Goal: Complete application form: Complete application form

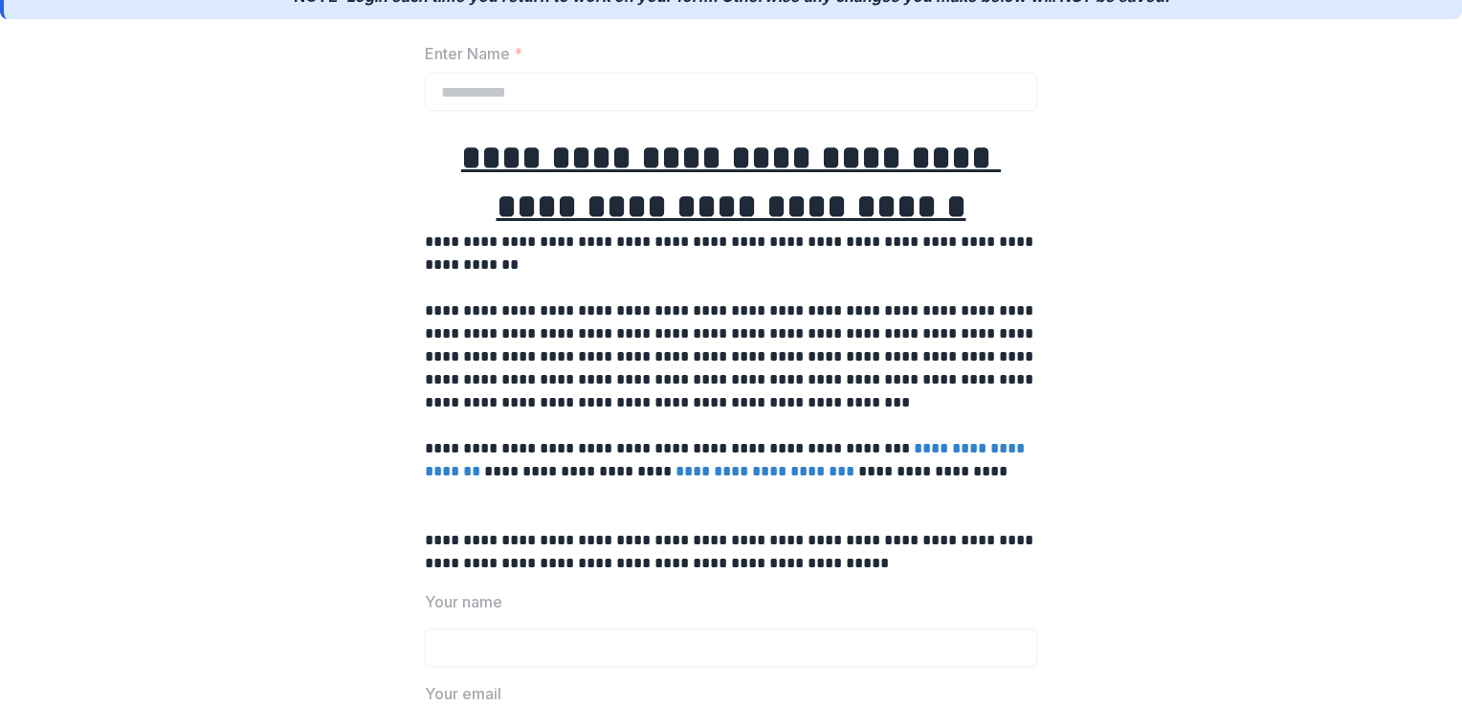
scroll to position [191, 0]
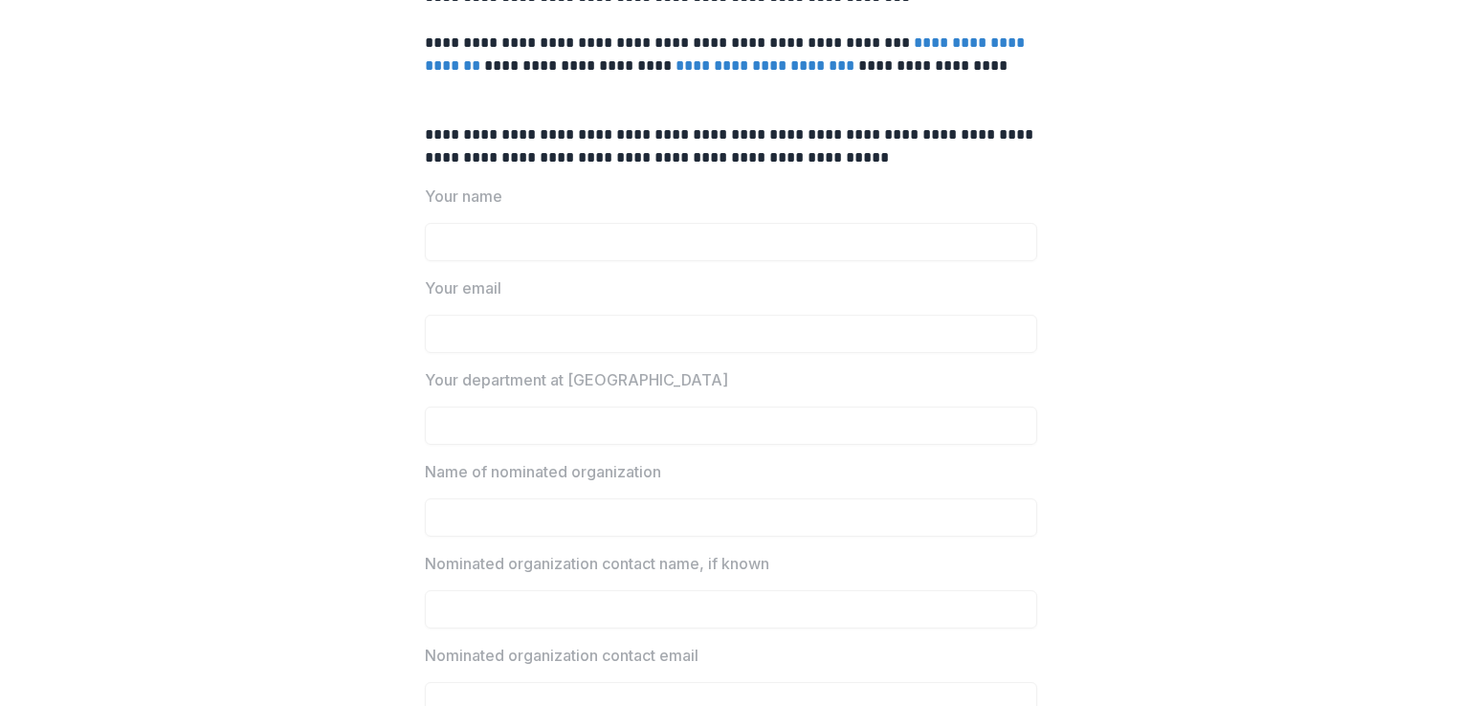
scroll to position [0, 0]
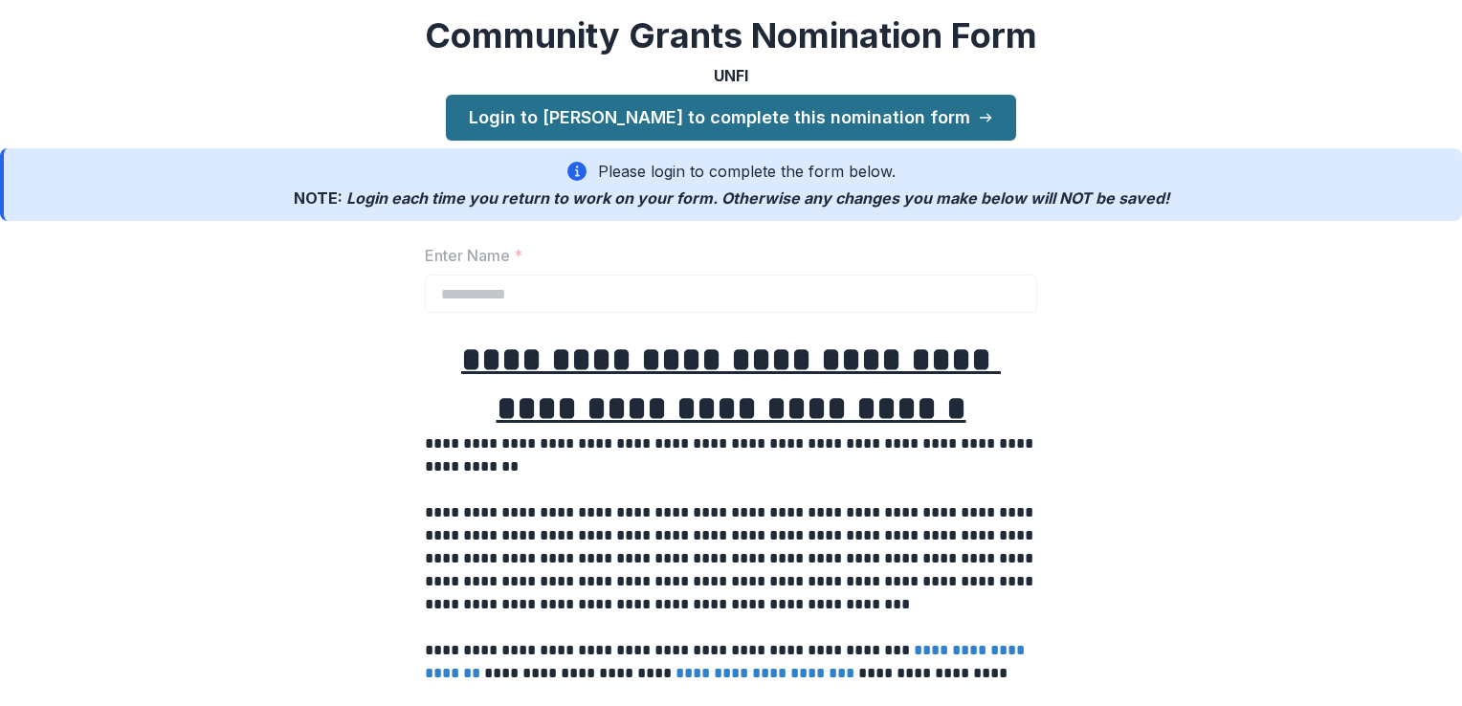
click at [811, 117] on link "Login to [PERSON_NAME] to complete this nomination form" at bounding box center [731, 118] width 570 height 46
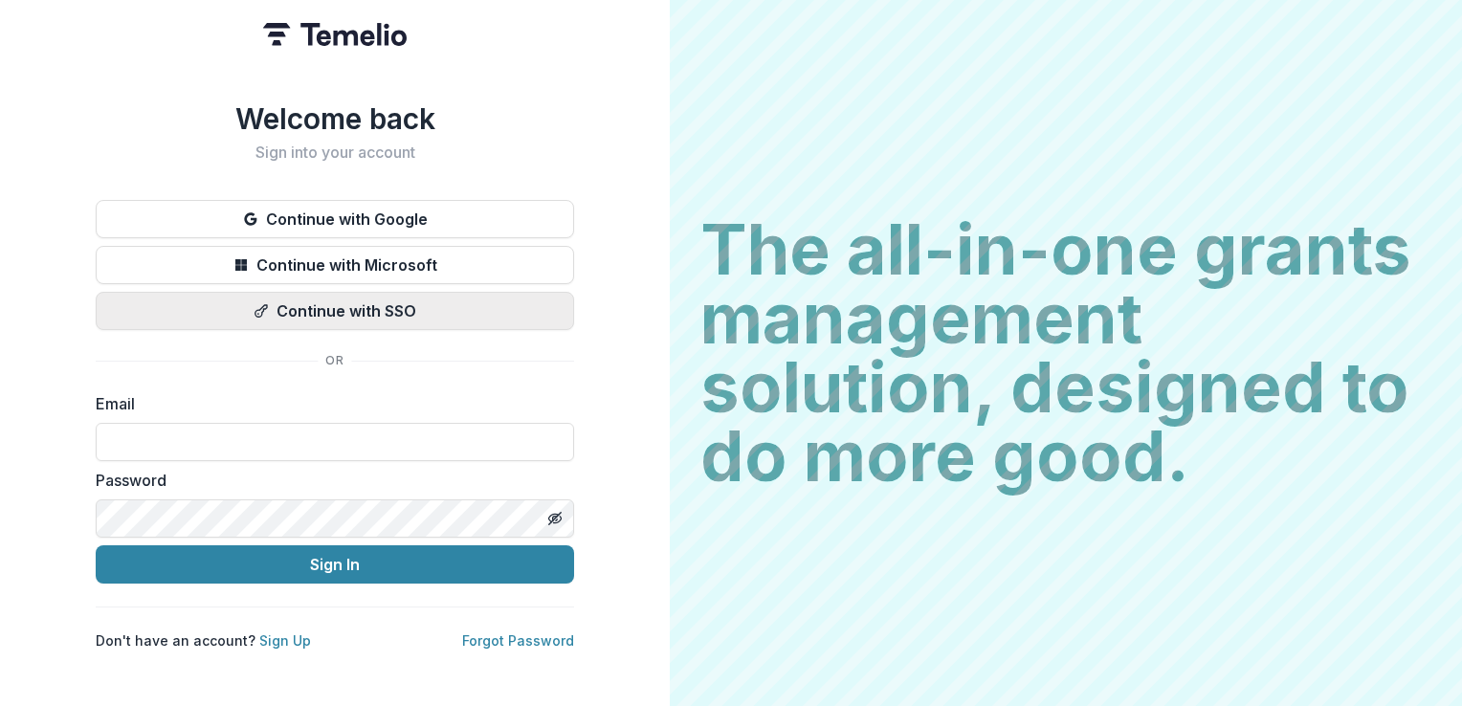
click at [361, 316] on button "Continue with SSO" at bounding box center [335, 311] width 478 height 38
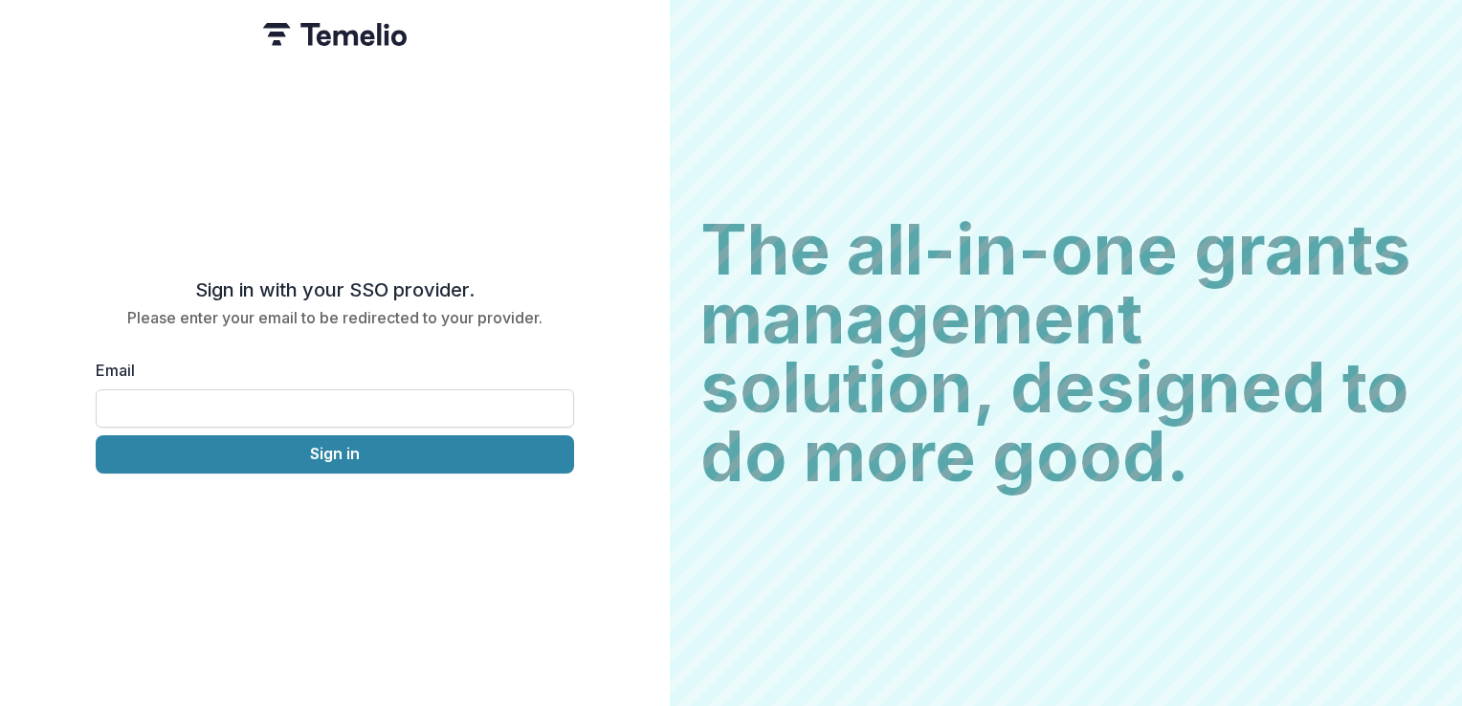
click at [367, 407] on input "Email" at bounding box center [335, 408] width 478 height 38
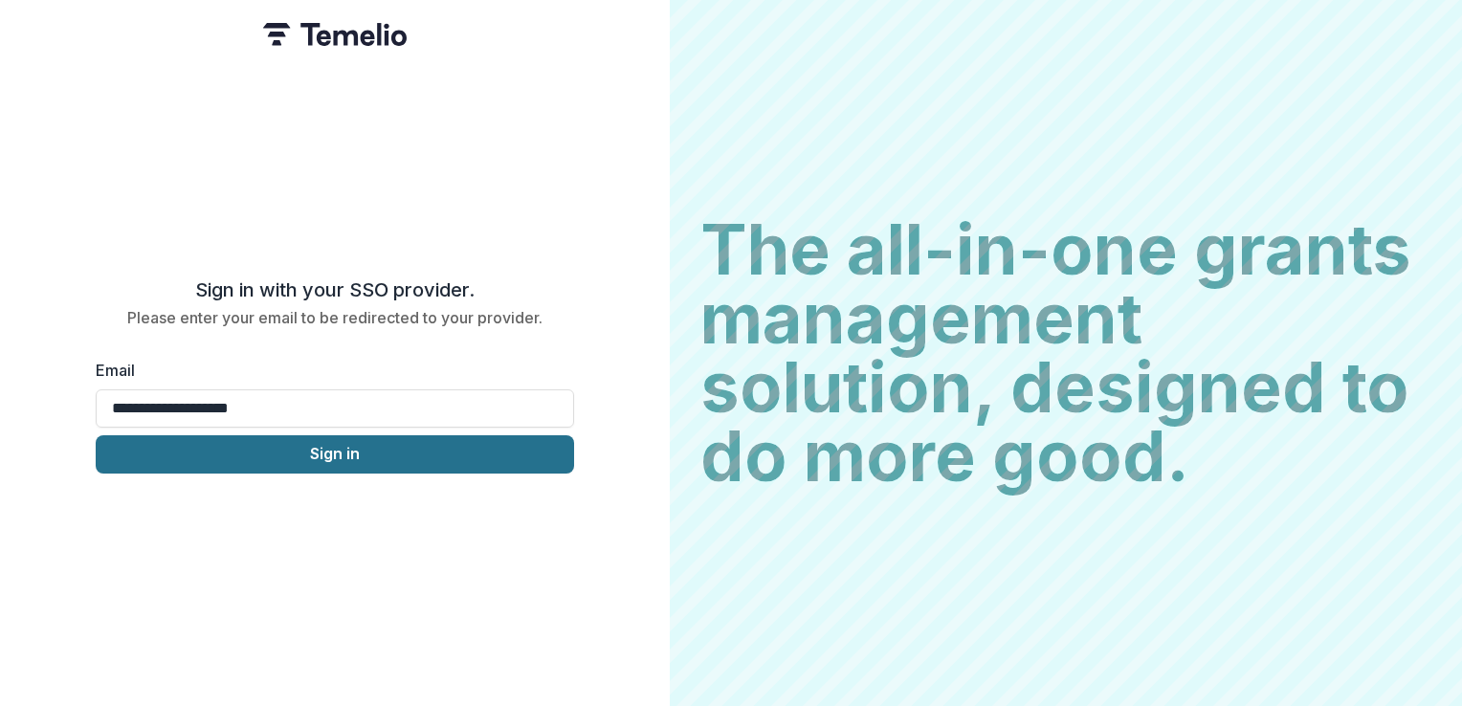
click at [324, 462] on button "Sign in" at bounding box center [335, 454] width 478 height 38
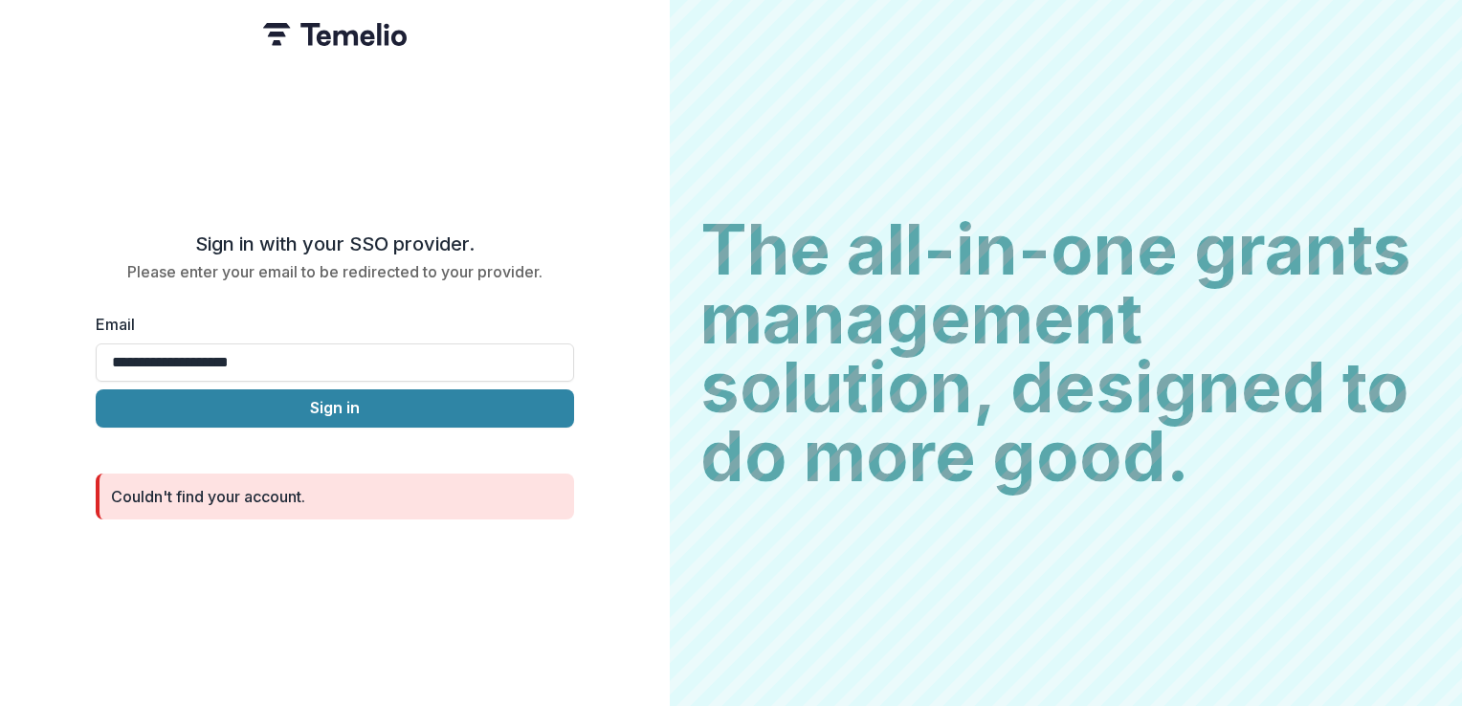
drag, startPoint x: 310, startPoint y: 374, endPoint x: -80, endPoint y: 319, distance: 394.4
click at [0, 319] on html "**********" at bounding box center [731, 353] width 1462 height 706
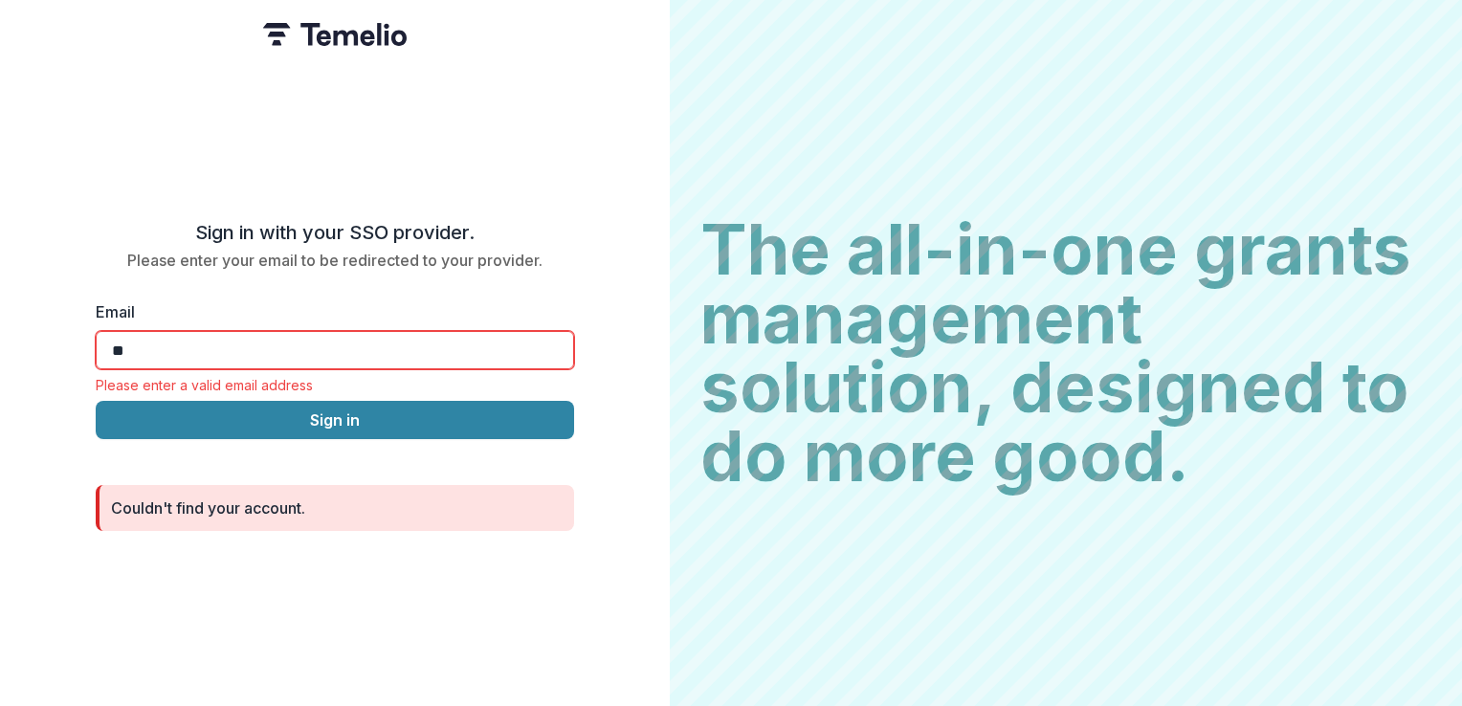
type input "**********"
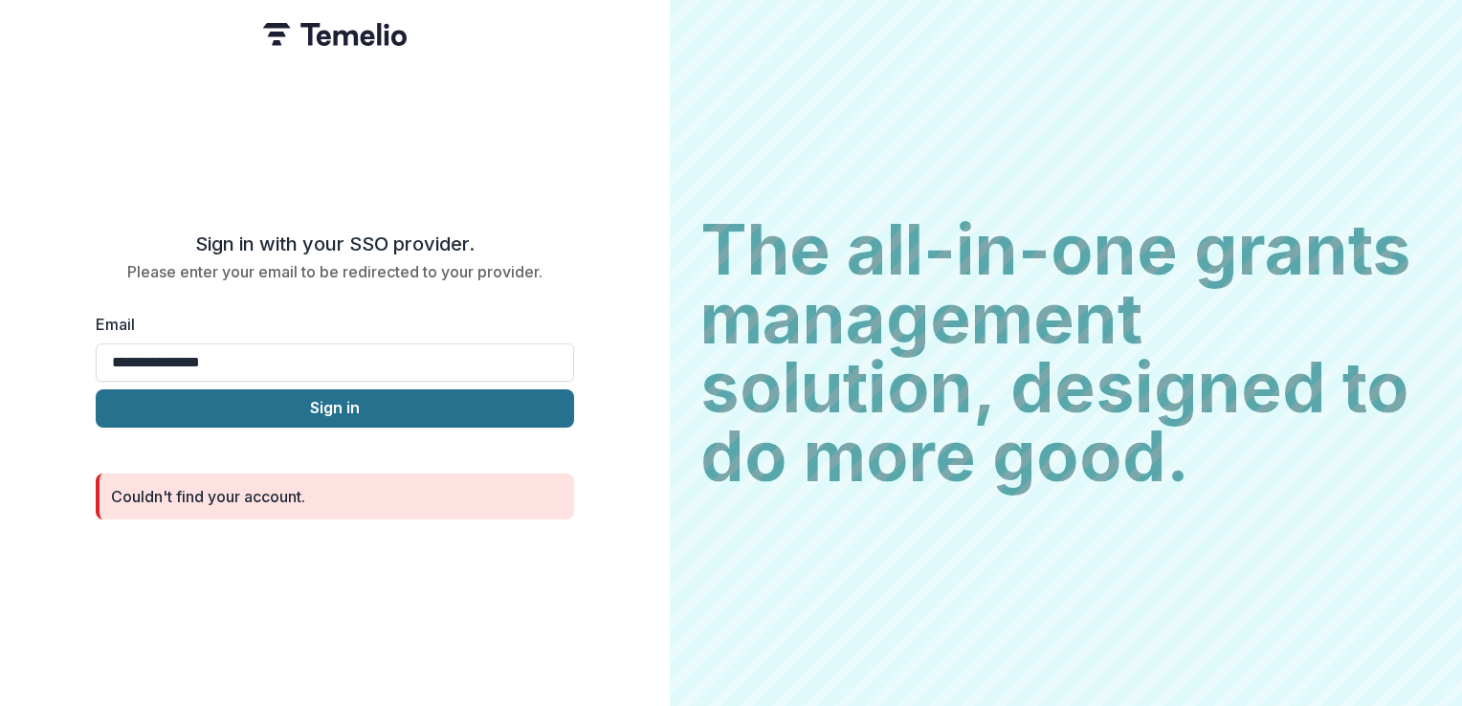
click at [381, 404] on button "Sign in" at bounding box center [335, 408] width 478 height 38
click at [326, 413] on button "Sign in" at bounding box center [335, 408] width 478 height 38
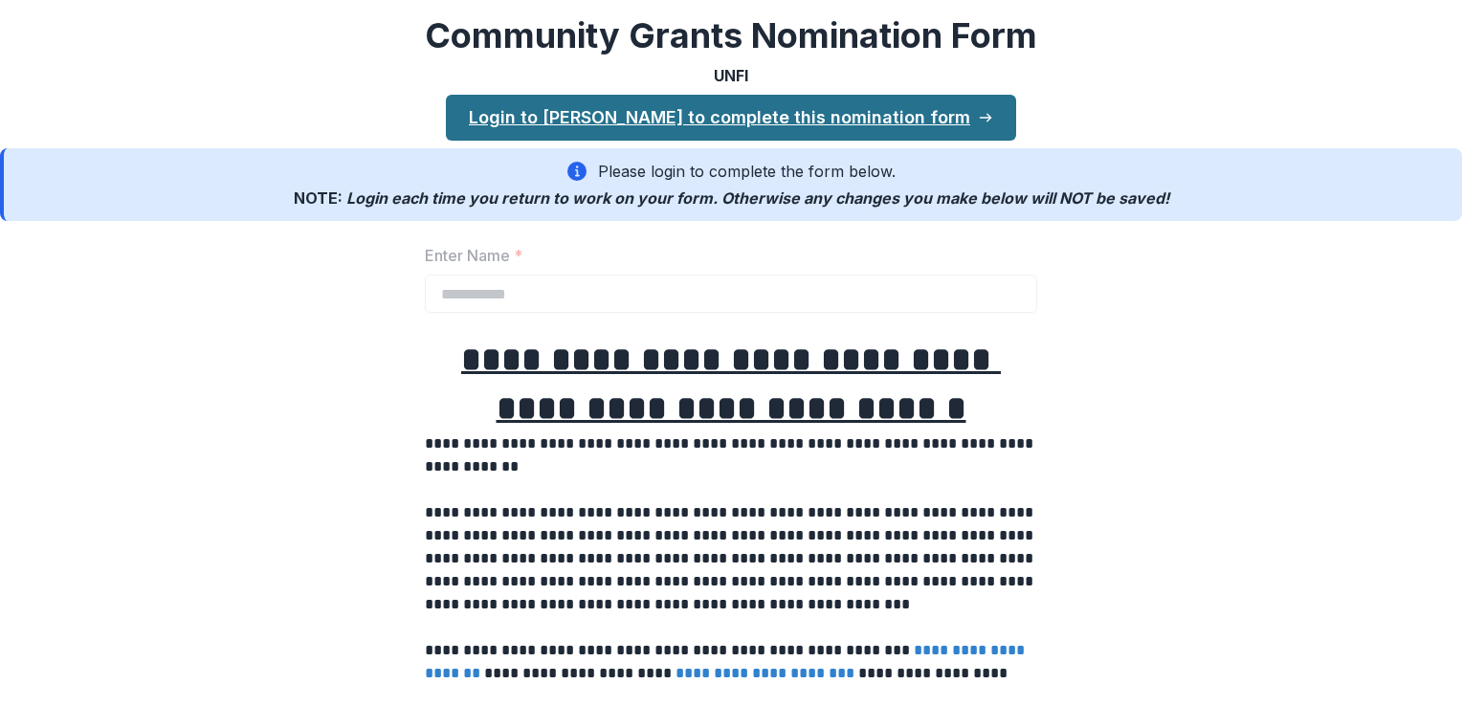
click at [748, 124] on link "Login to [PERSON_NAME] to complete this nomination form" at bounding box center [731, 118] width 570 height 46
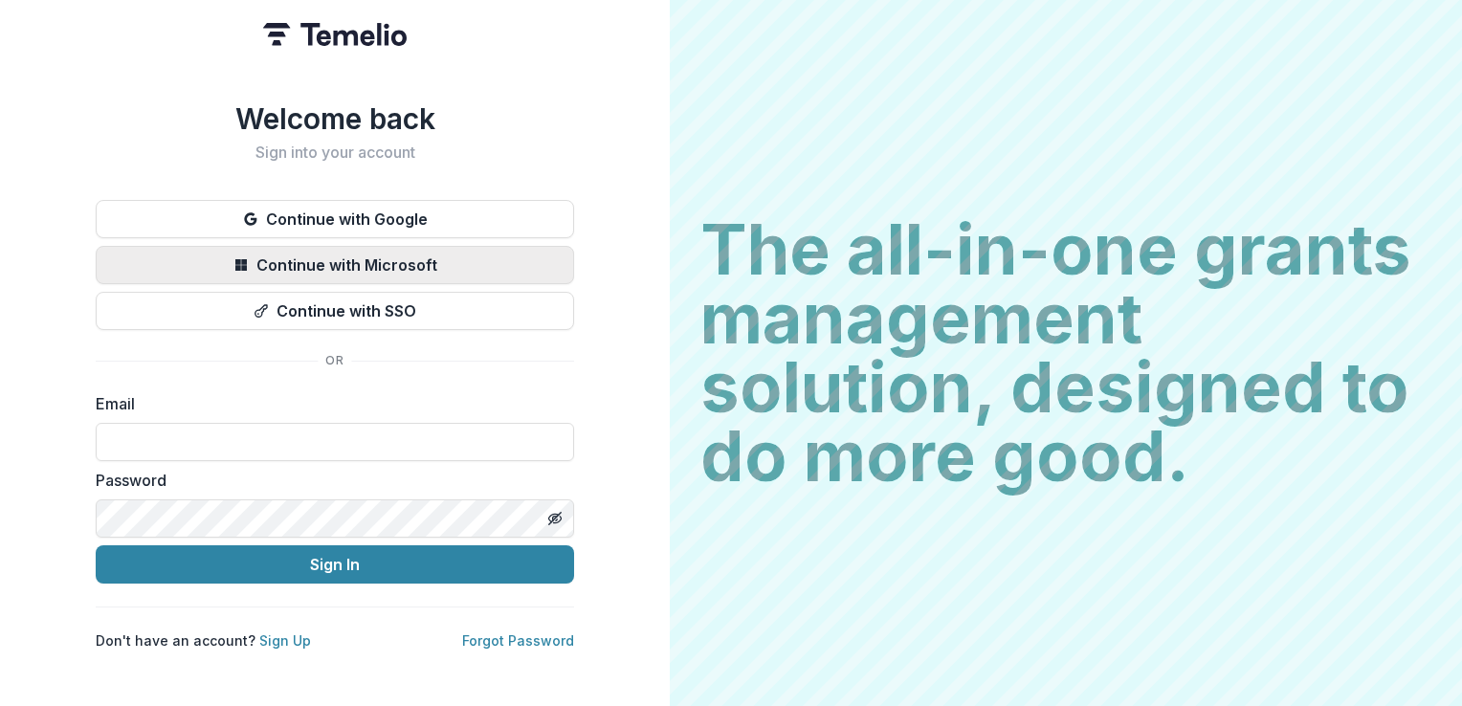
click at [485, 279] on button "Continue with Microsoft" at bounding box center [335, 265] width 478 height 38
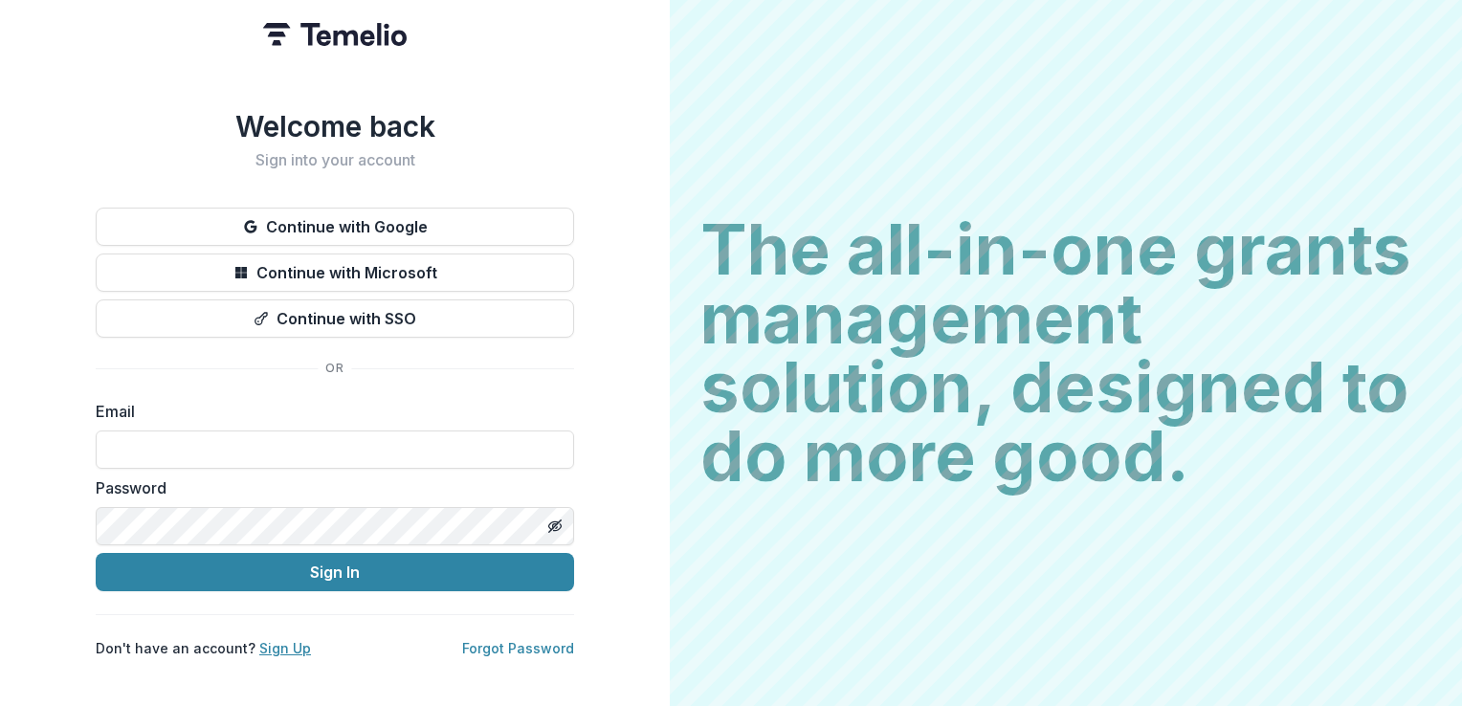
click at [279, 644] on link "Sign Up" at bounding box center [285, 648] width 52 height 16
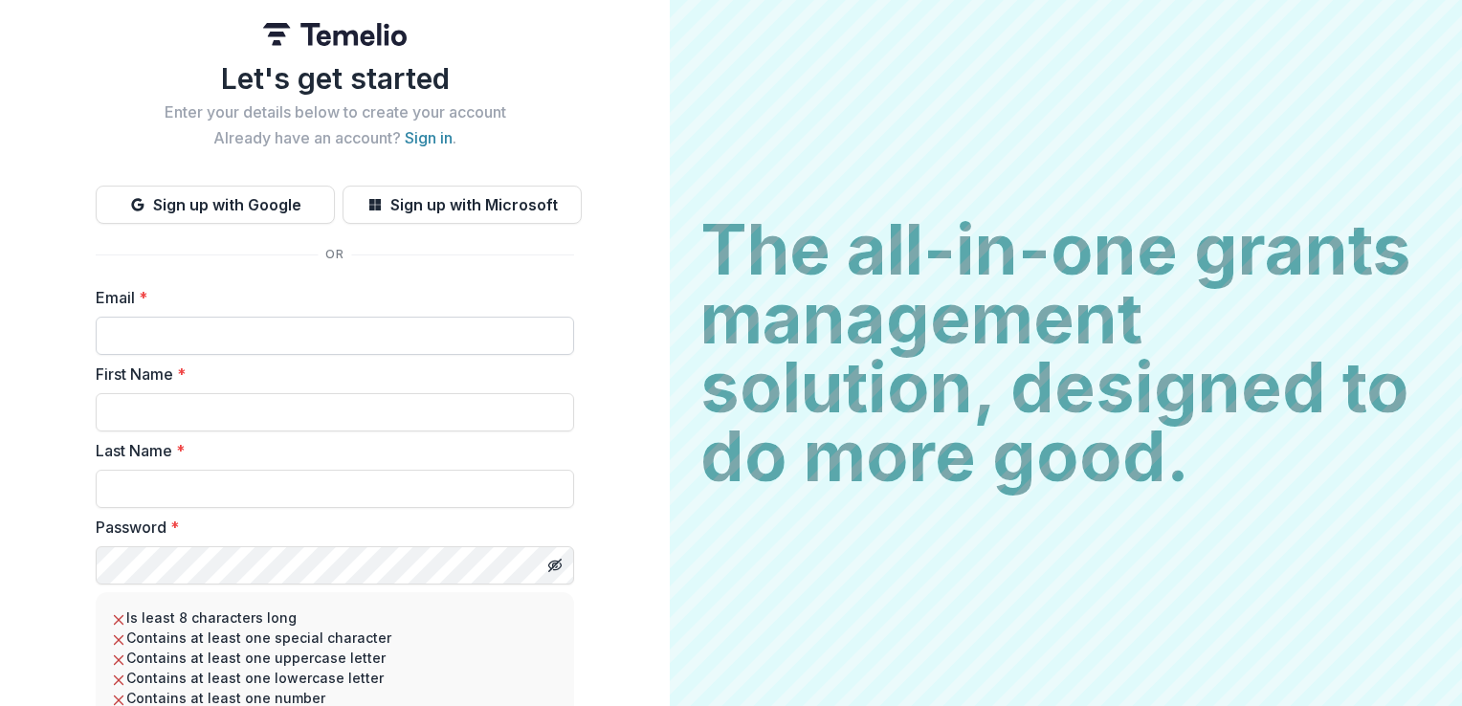
click at [241, 334] on input "Email *" at bounding box center [335, 336] width 478 height 38
type input "**********"
click at [230, 411] on input "First Name *" at bounding box center [335, 412] width 478 height 38
type input "*****"
type input "***"
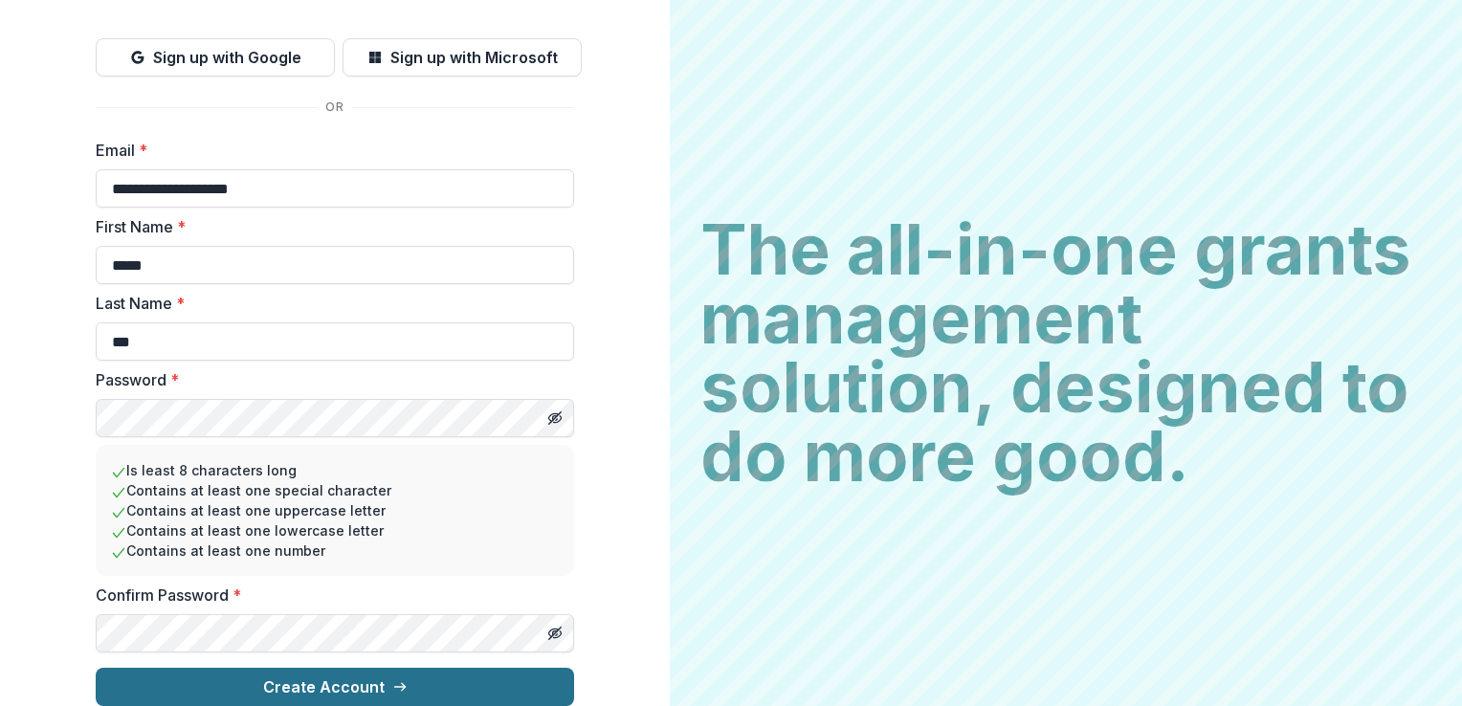
scroll to position [162, 0]
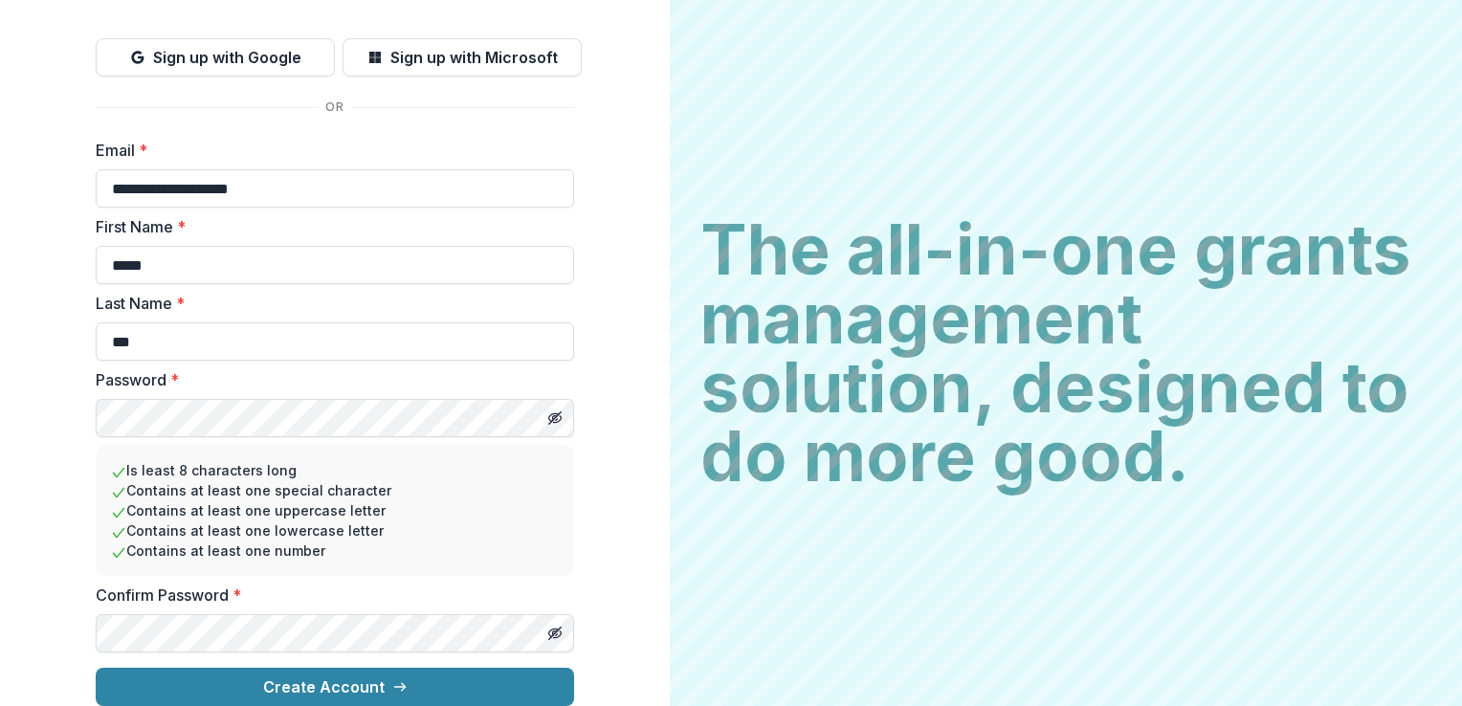
click at [96, 668] on button "Create Account" at bounding box center [335, 687] width 478 height 38
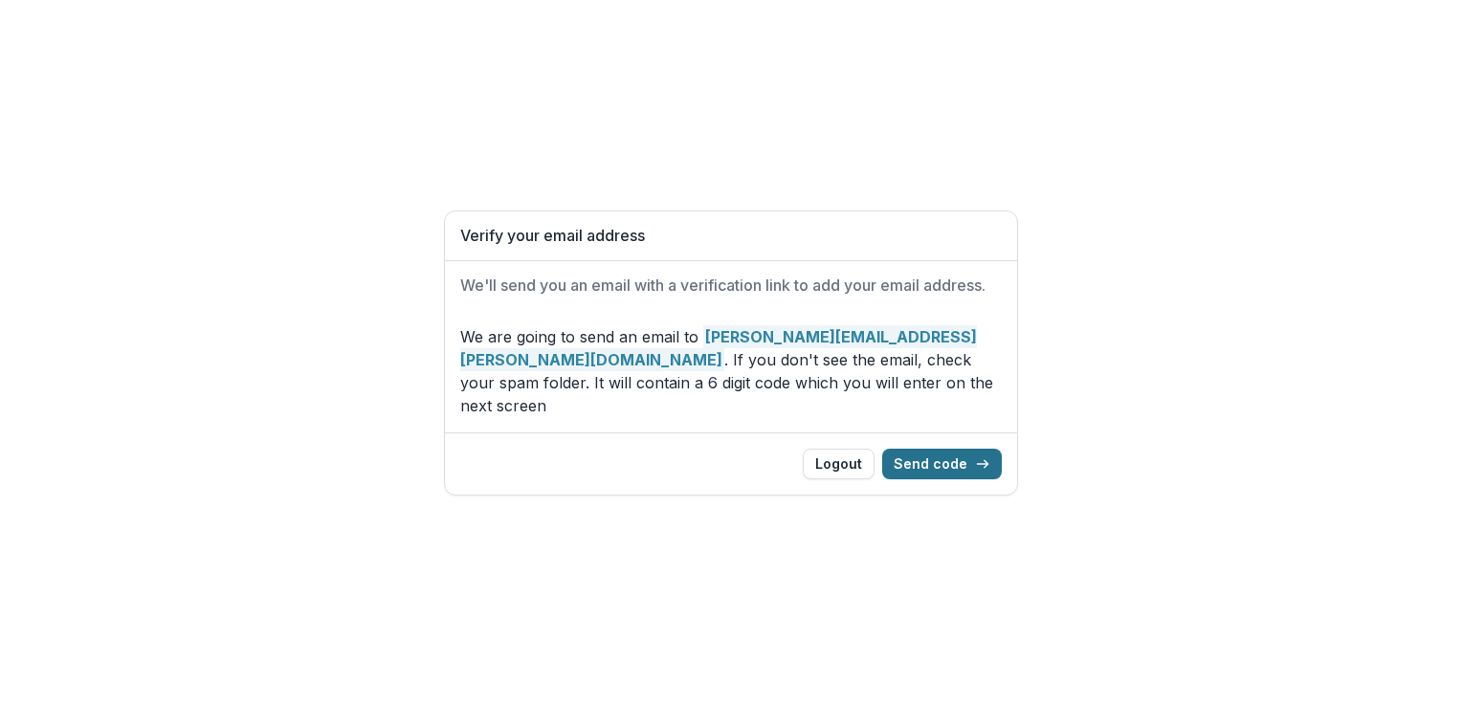
click at [929, 450] on button "Send code" at bounding box center [942, 464] width 120 height 31
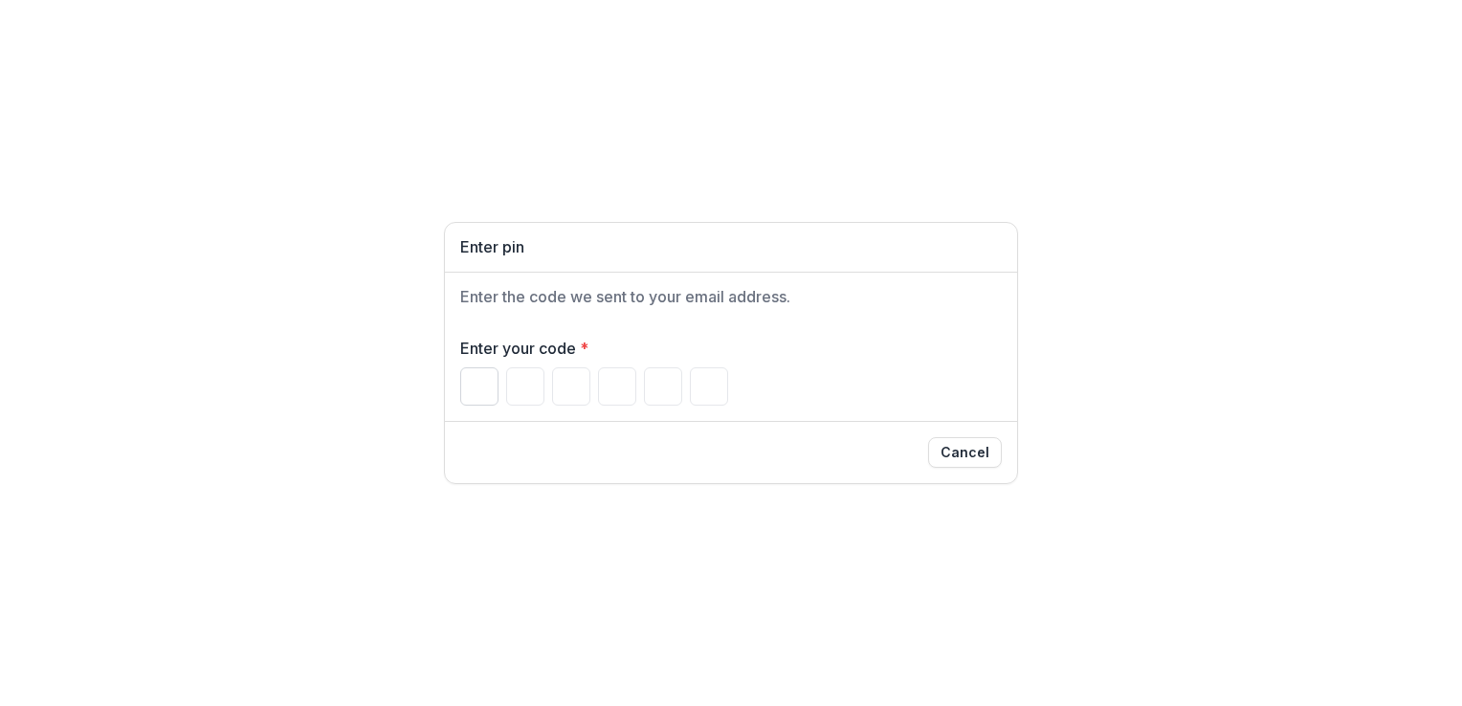
click at [486, 396] on input "Please enter your pin code" at bounding box center [479, 386] width 38 height 38
type input "*"
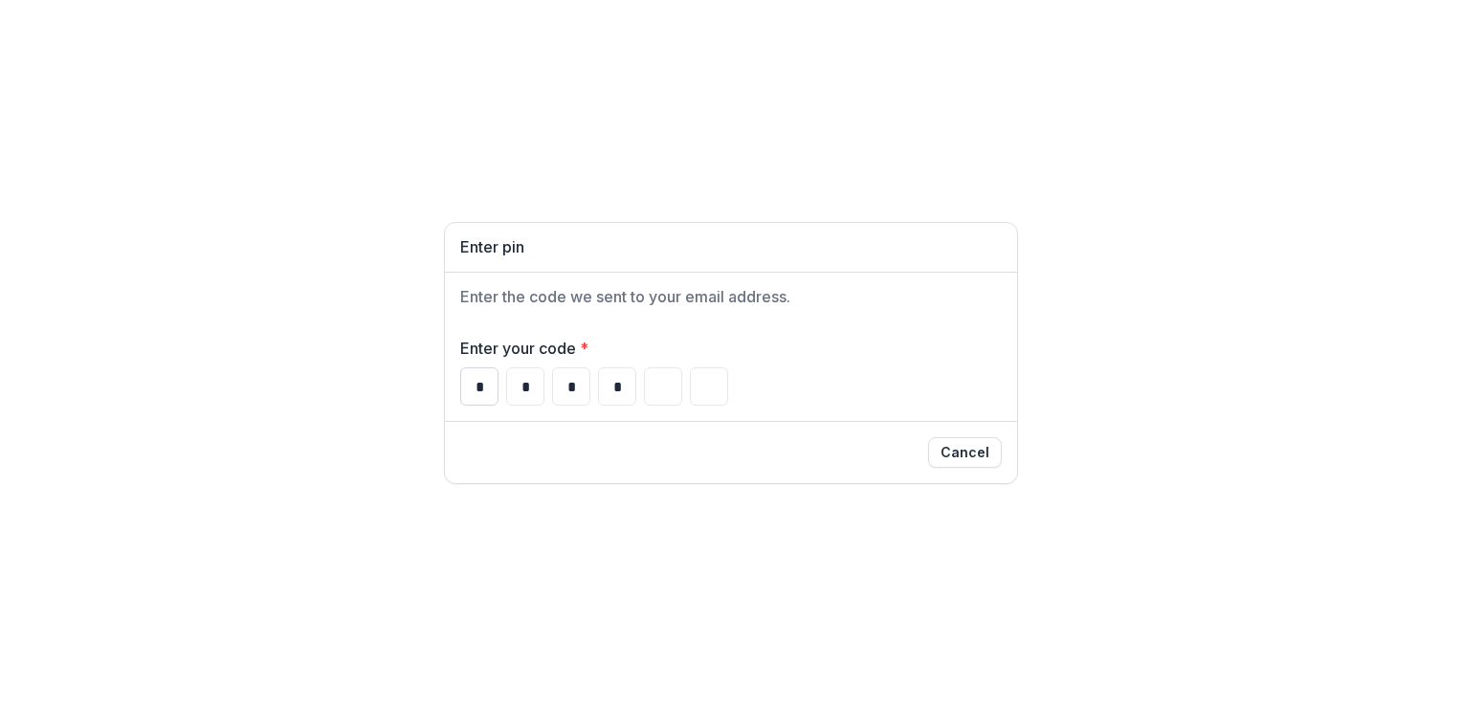
type input "*"
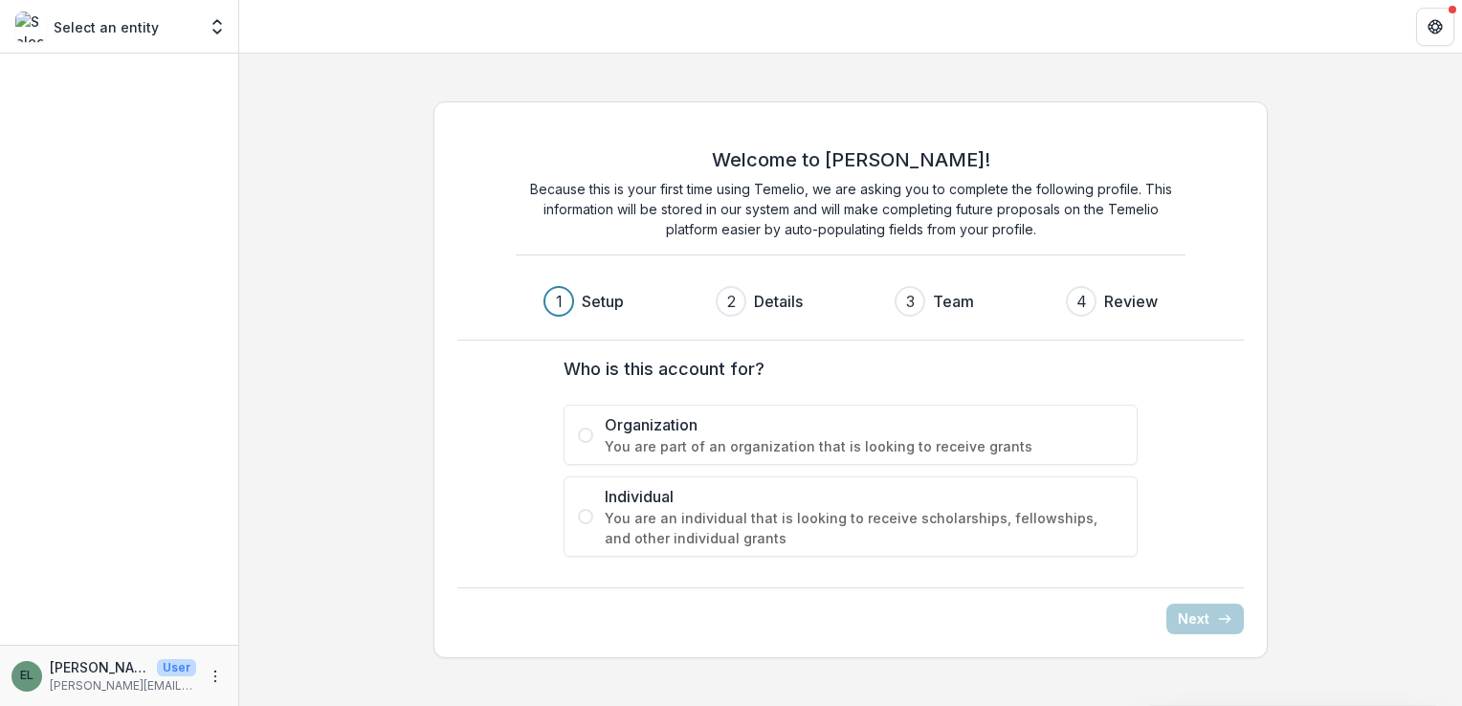
click at [640, 442] on span "You are part of an organization that is looking to receive grants" at bounding box center [864, 446] width 519 height 20
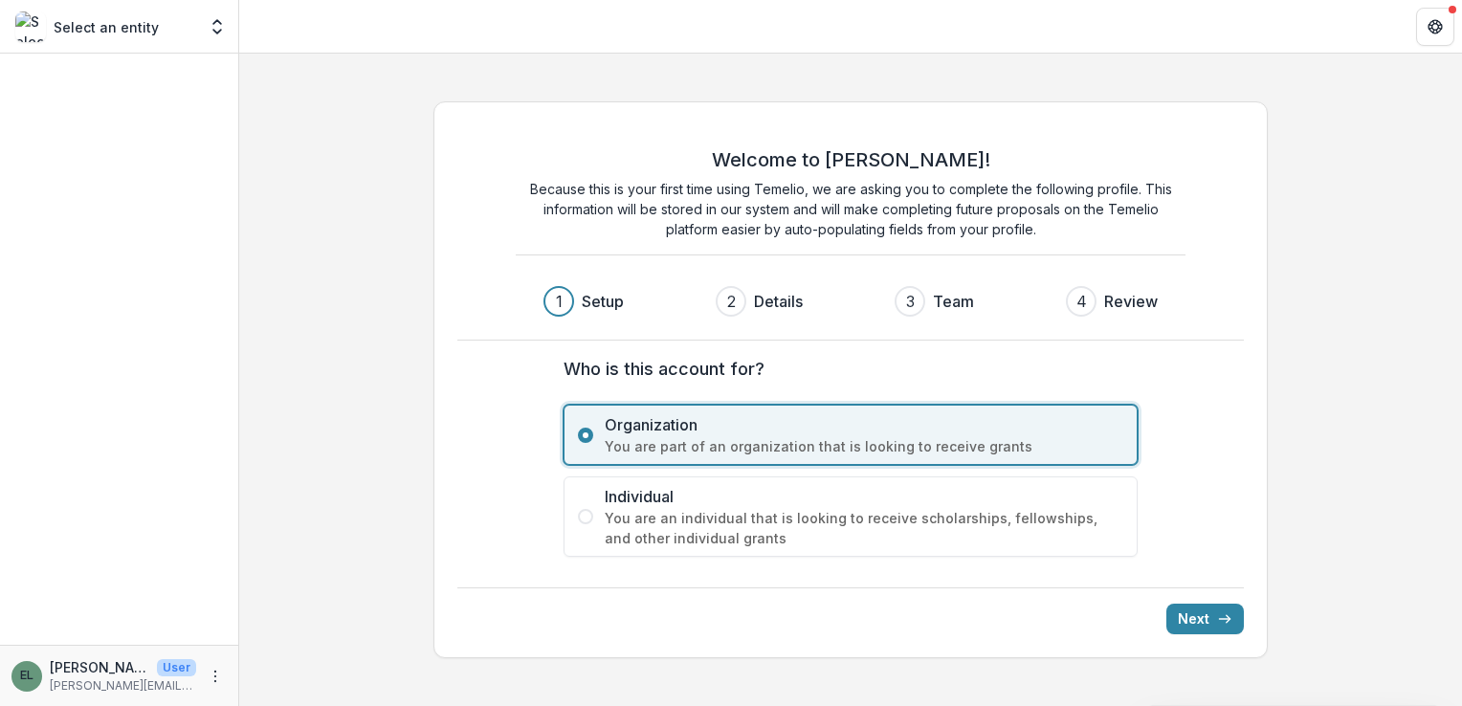
click at [597, 519] on label "Individual You are an individual that is looking to receive scholarships, fello…" at bounding box center [851, 517] width 574 height 80
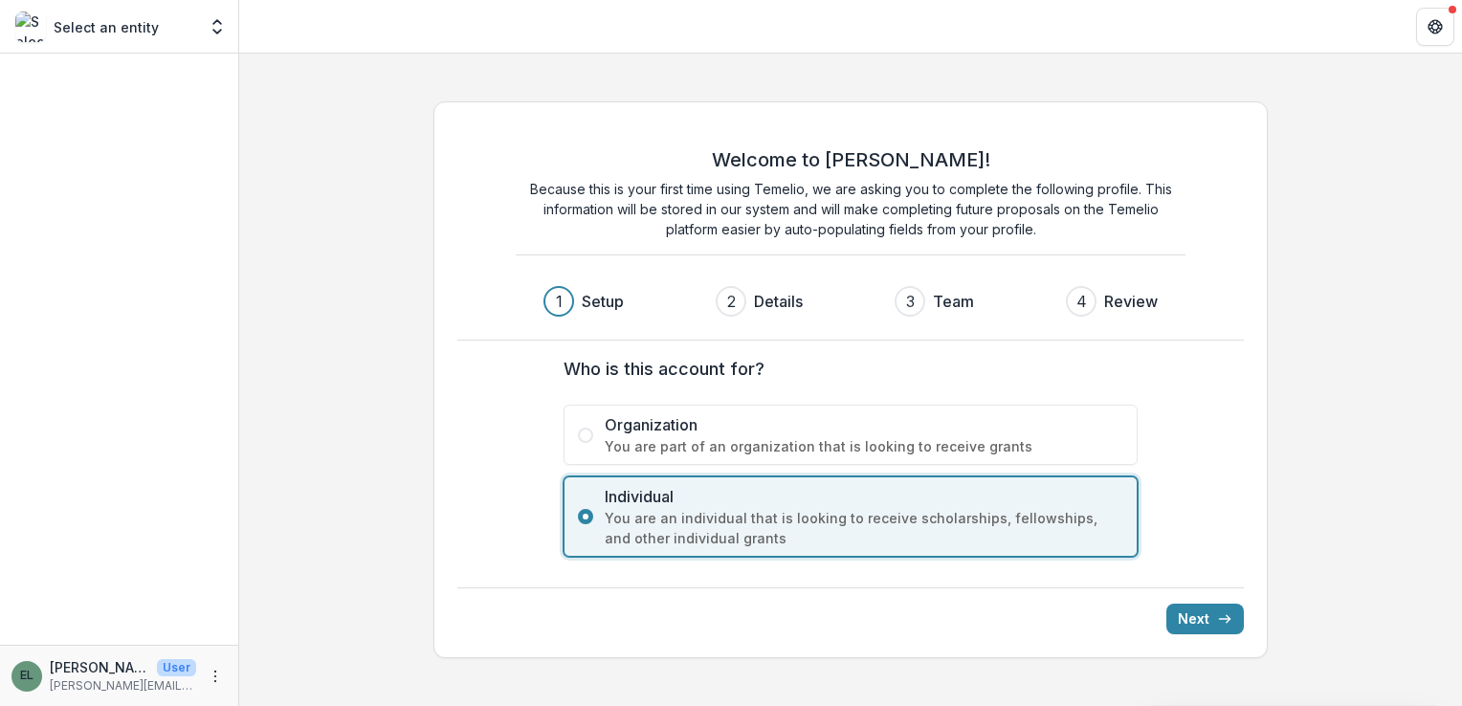
click at [623, 450] on span "You are part of an organization that is looking to receive grants" at bounding box center [864, 446] width 519 height 20
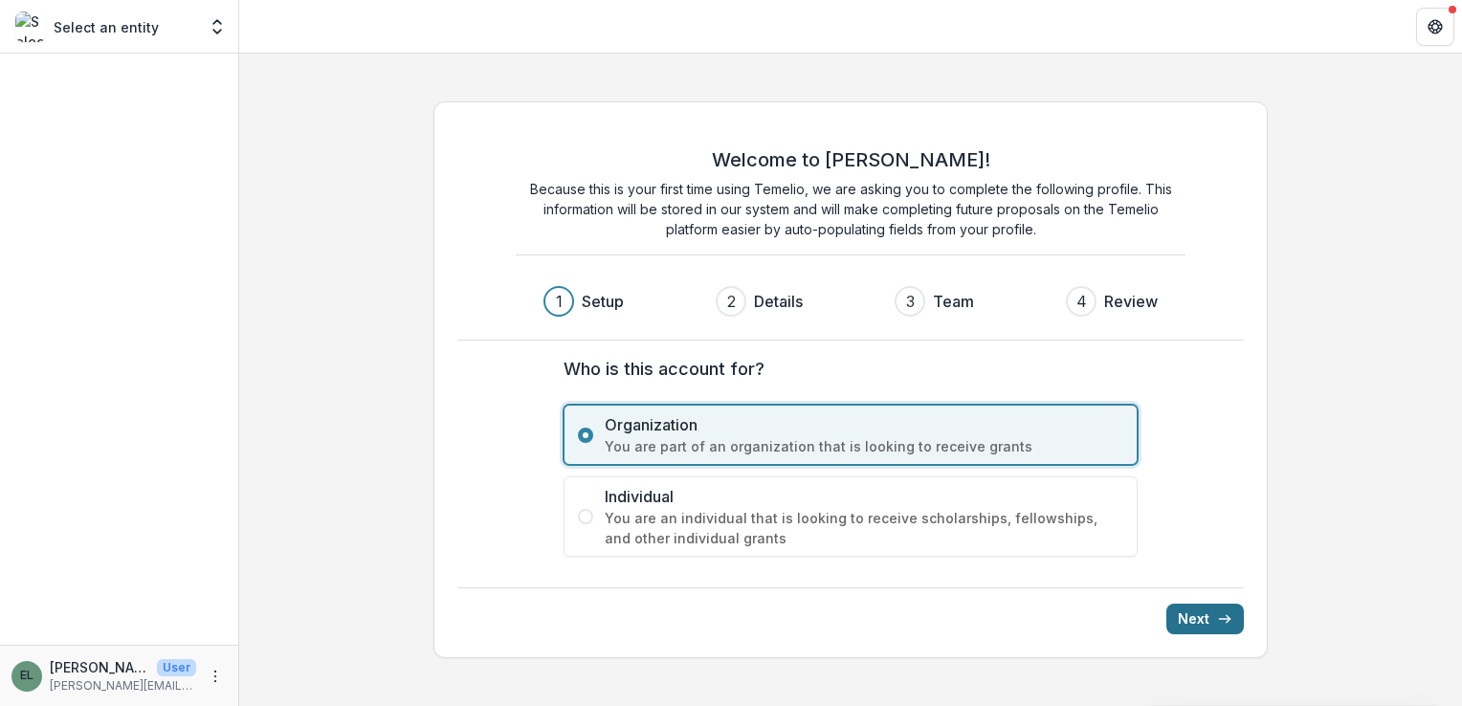
click at [1187, 626] on button "Next" at bounding box center [1206, 619] width 78 height 31
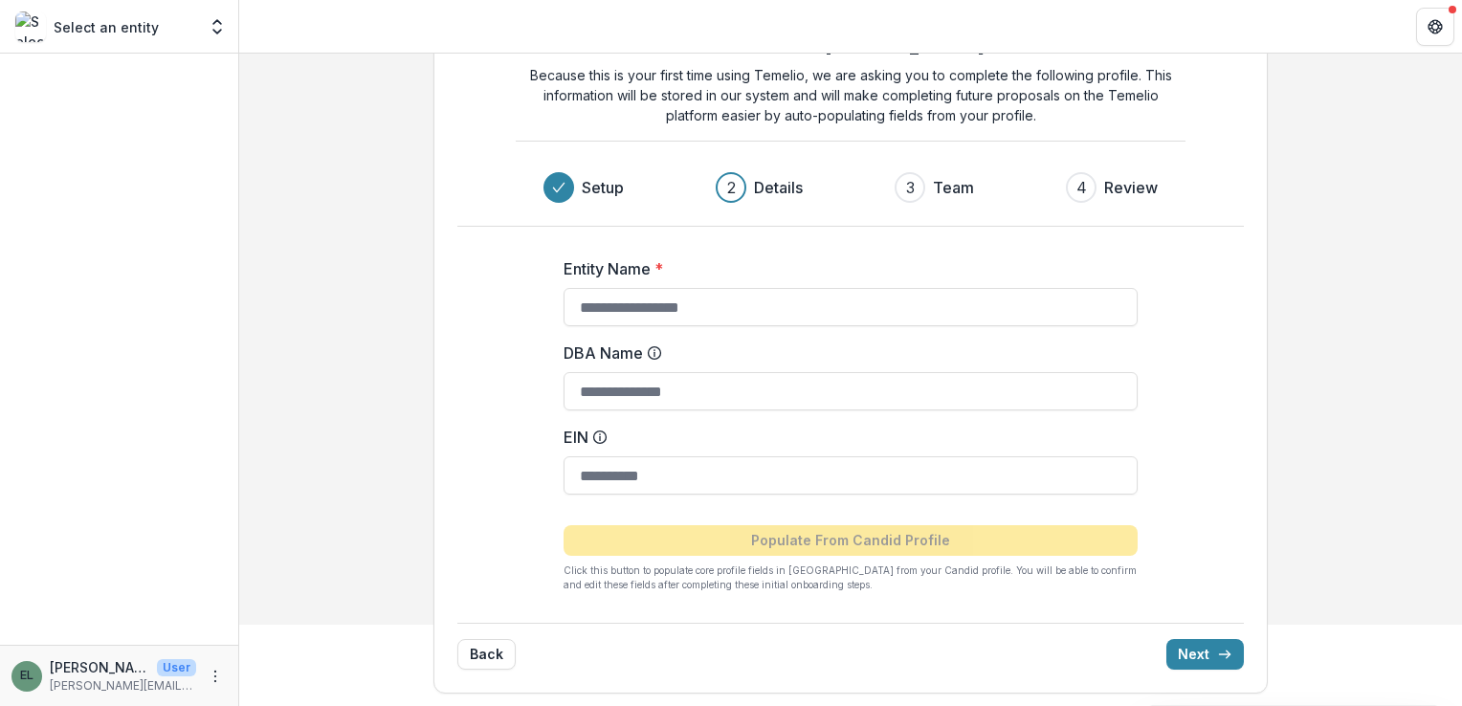
scroll to position [82, 0]
click at [467, 648] on button "Back" at bounding box center [486, 653] width 58 height 31
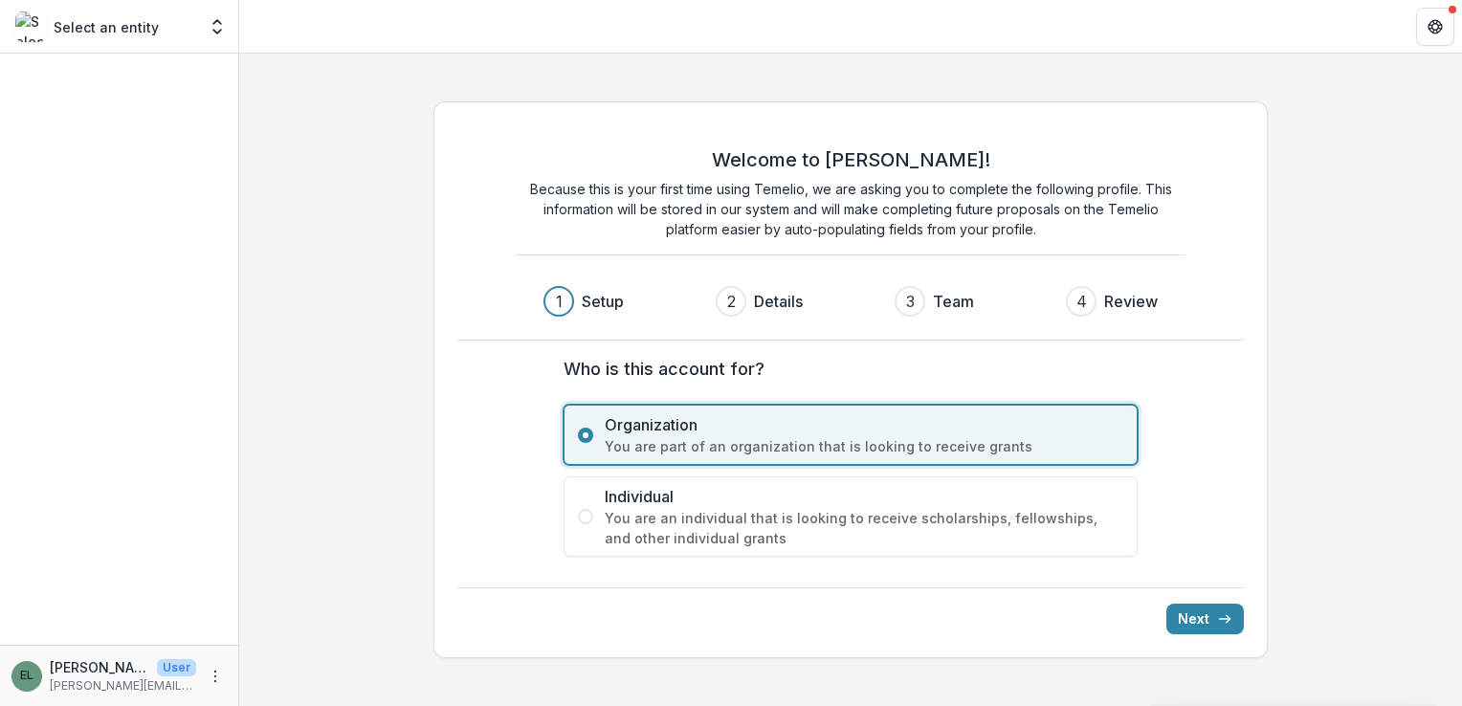
click at [21, 27] on img at bounding box center [30, 26] width 31 height 31
click at [132, 29] on p "Select an entity" at bounding box center [106, 27] width 105 height 20
click at [681, 530] on span "You are an individual that is looking to receive scholarships, fellowships, and…" at bounding box center [864, 528] width 519 height 40
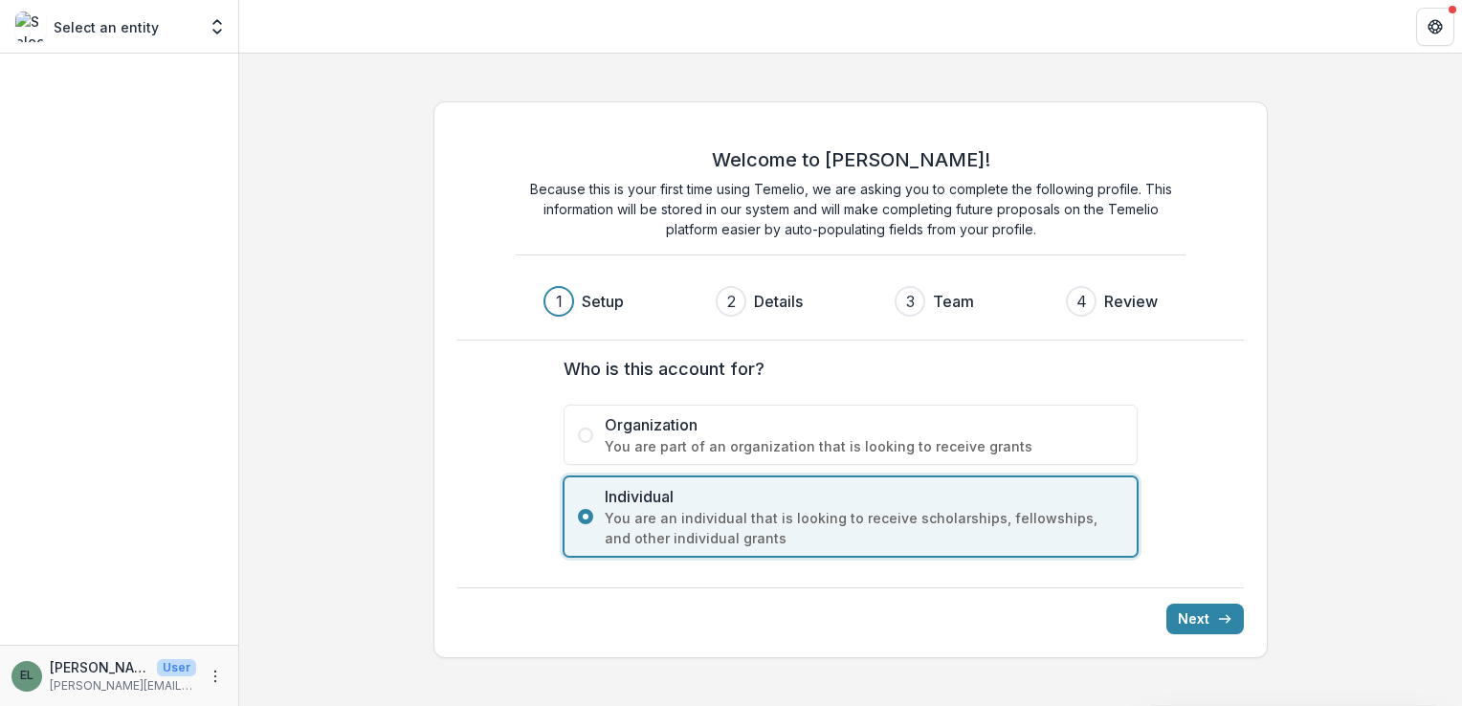
click at [700, 434] on span "Organization" at bounding box center [864, 424] width 519 height 23
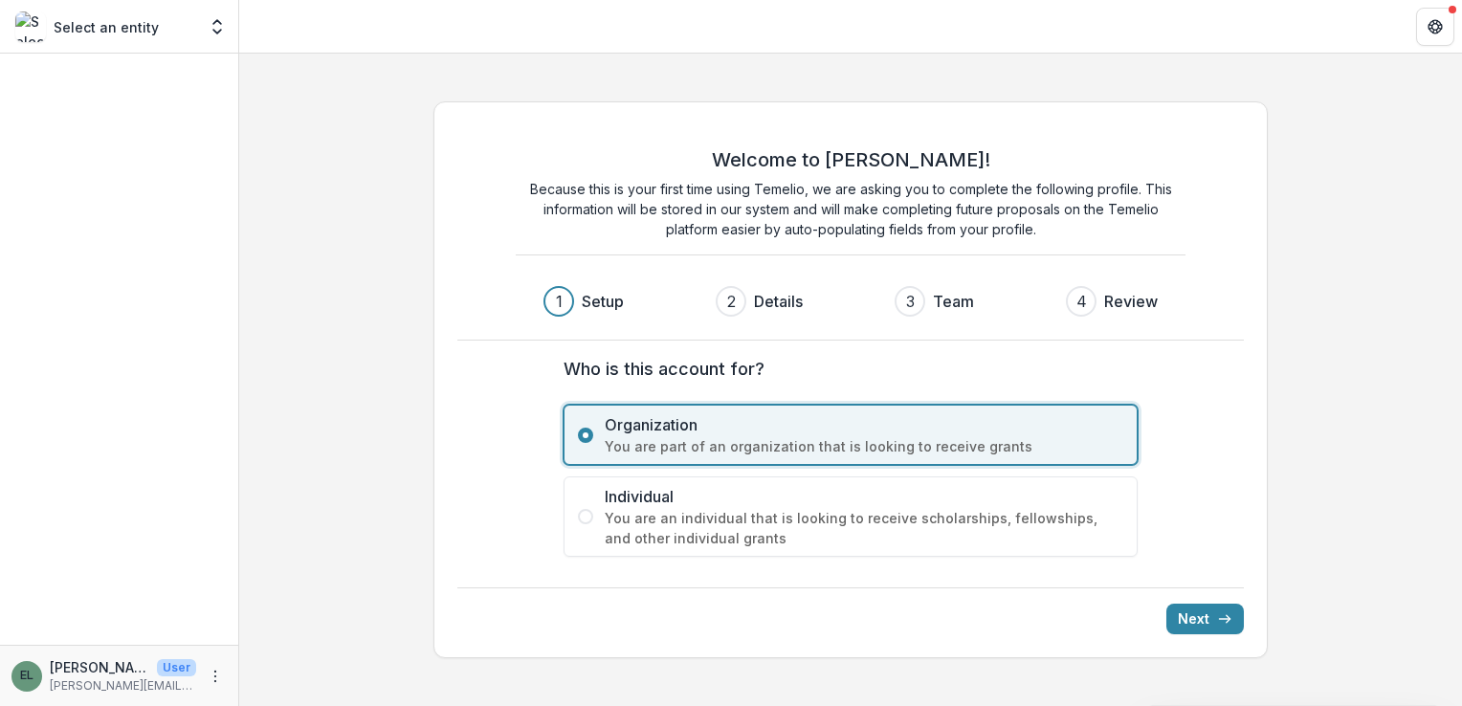
click at [584, 518] on span at bounding box center [585, 516] width 15 height 15
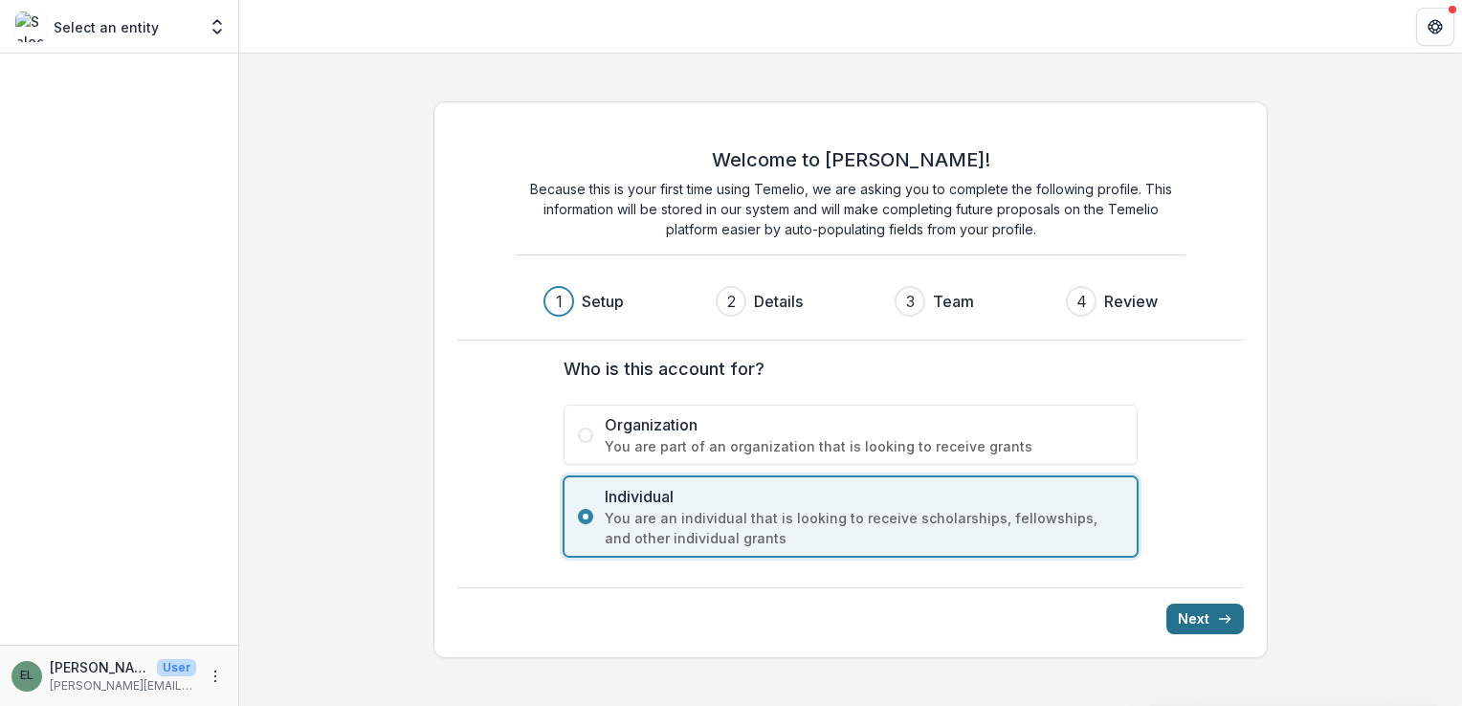
click at [1194, 620] on button "Next" at bounding box center [1206, 619] width 78 height 31
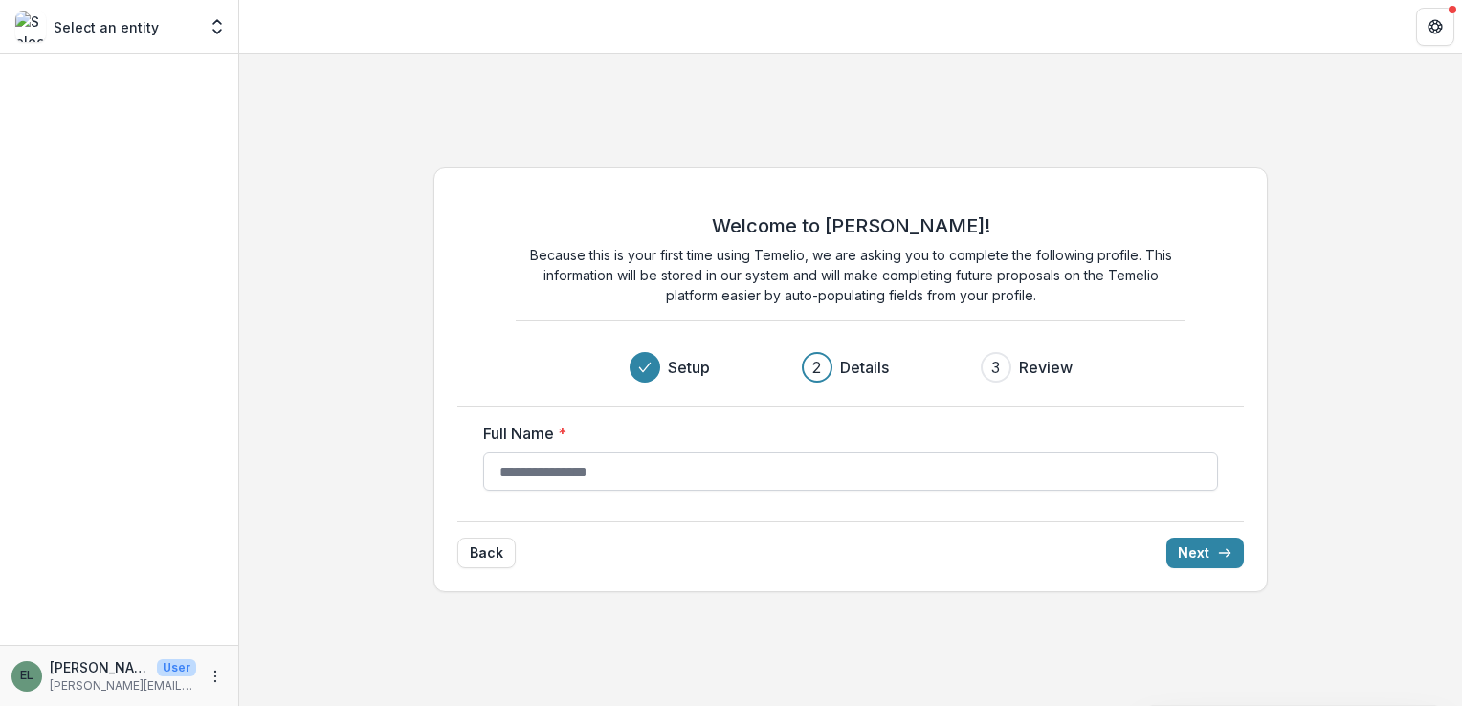
click at [639, 482] on input "Full Name *" at bounding box center [850, 472] width 735 height 38
type input "*********"
click at [1225, 558] on icon "submit" at bounding box center [1224, 552] width 15 height 15
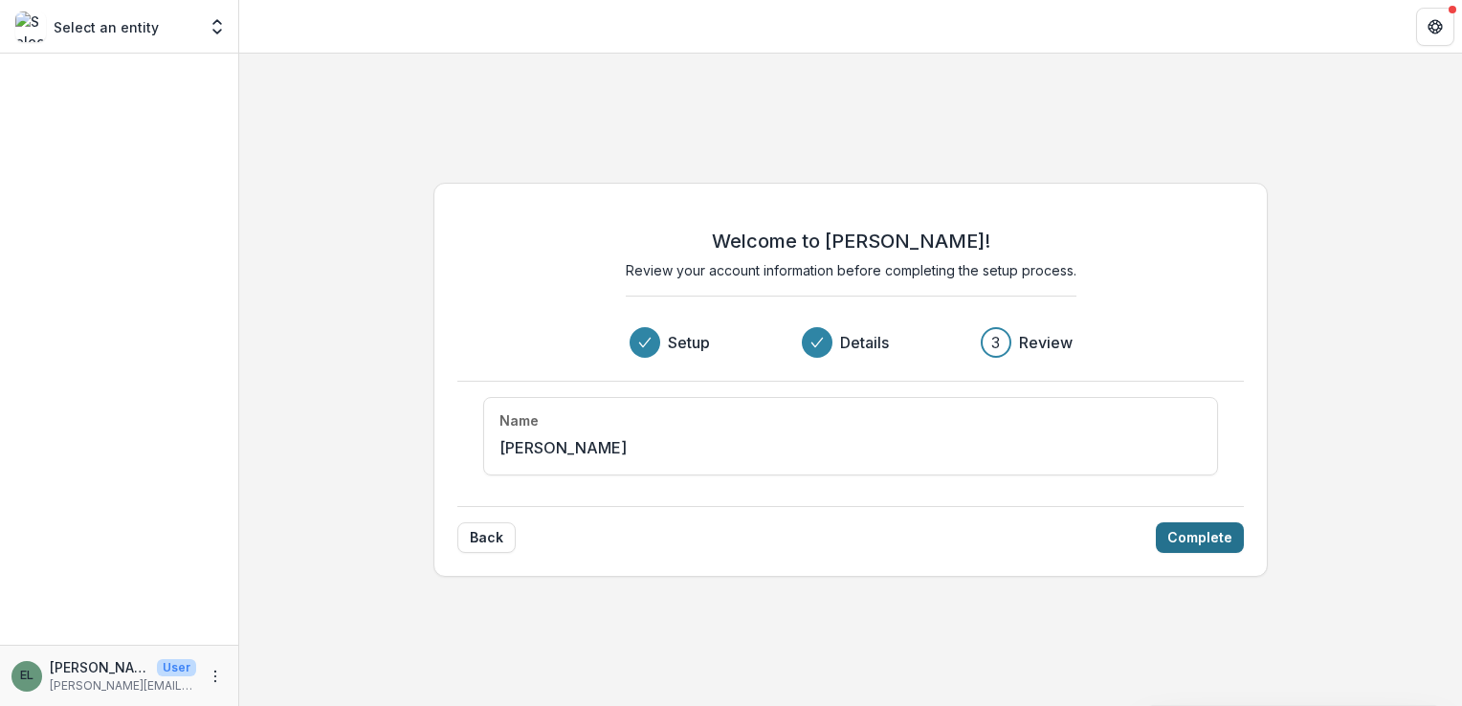
click at [1222, 545] on button "Complete" at bounding box center [1200, 537] width 88 height 31
click at [1222, 545] on div "Welcome to Temelio! Review your account information before completing the setup…" at bounding box center [850, 380] width 1223 height 653
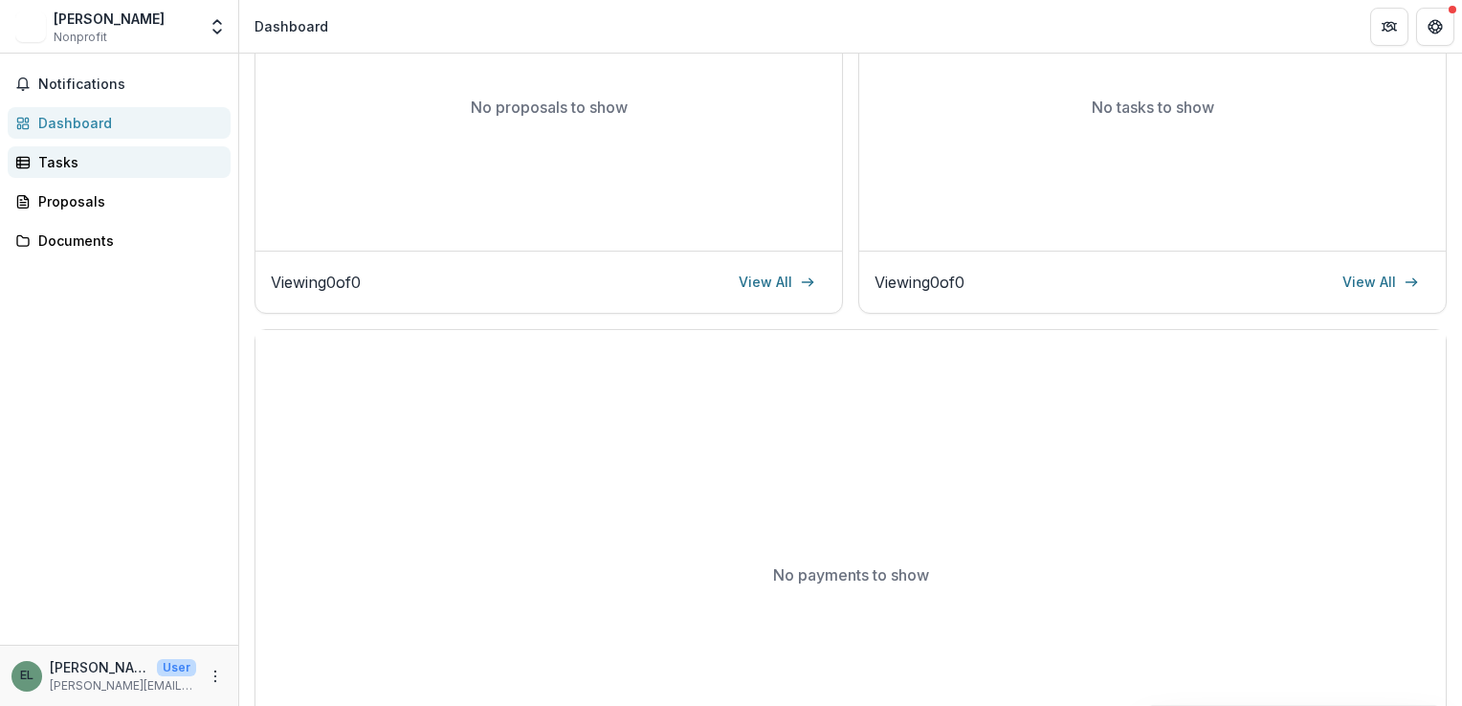
scroll to position [348, 0]
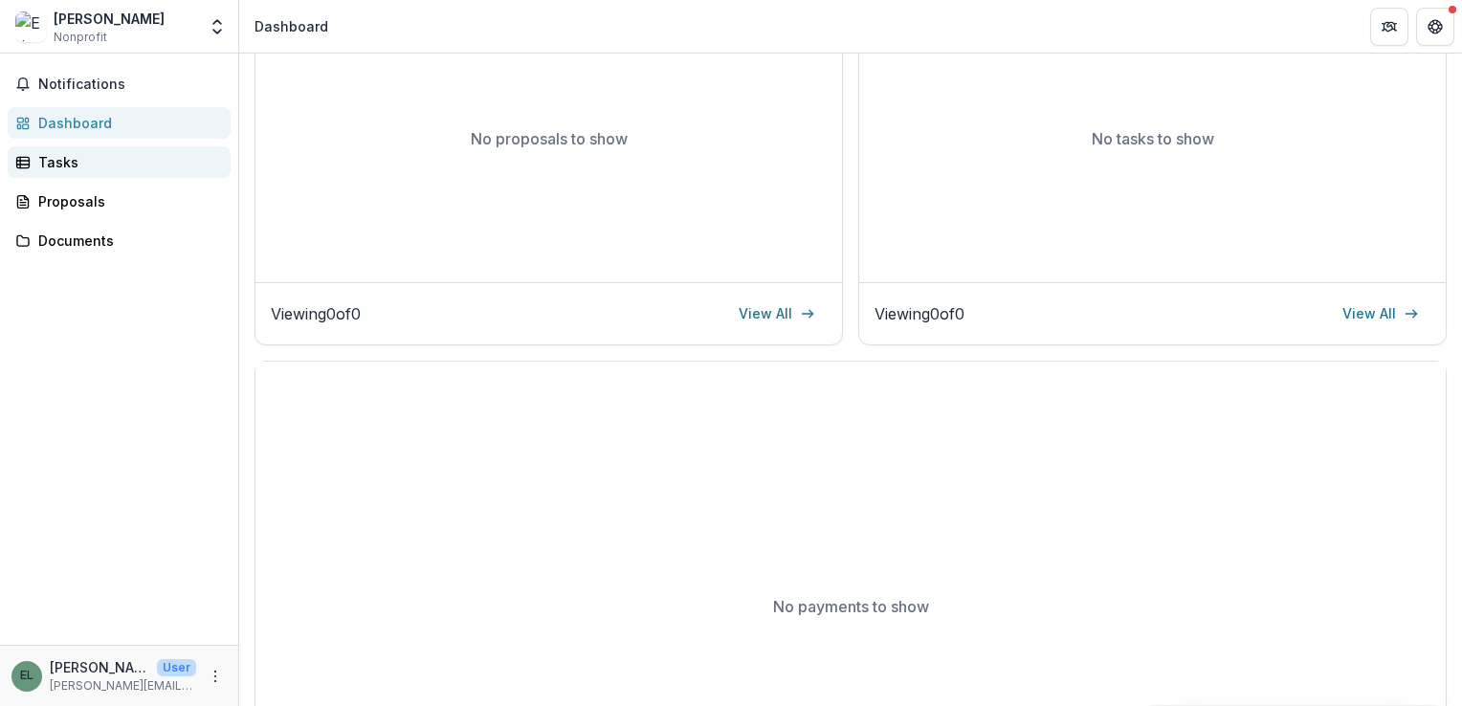
click at [45, 160] on div "Tasks" at bounding box center [126, 162] width 177 height 20
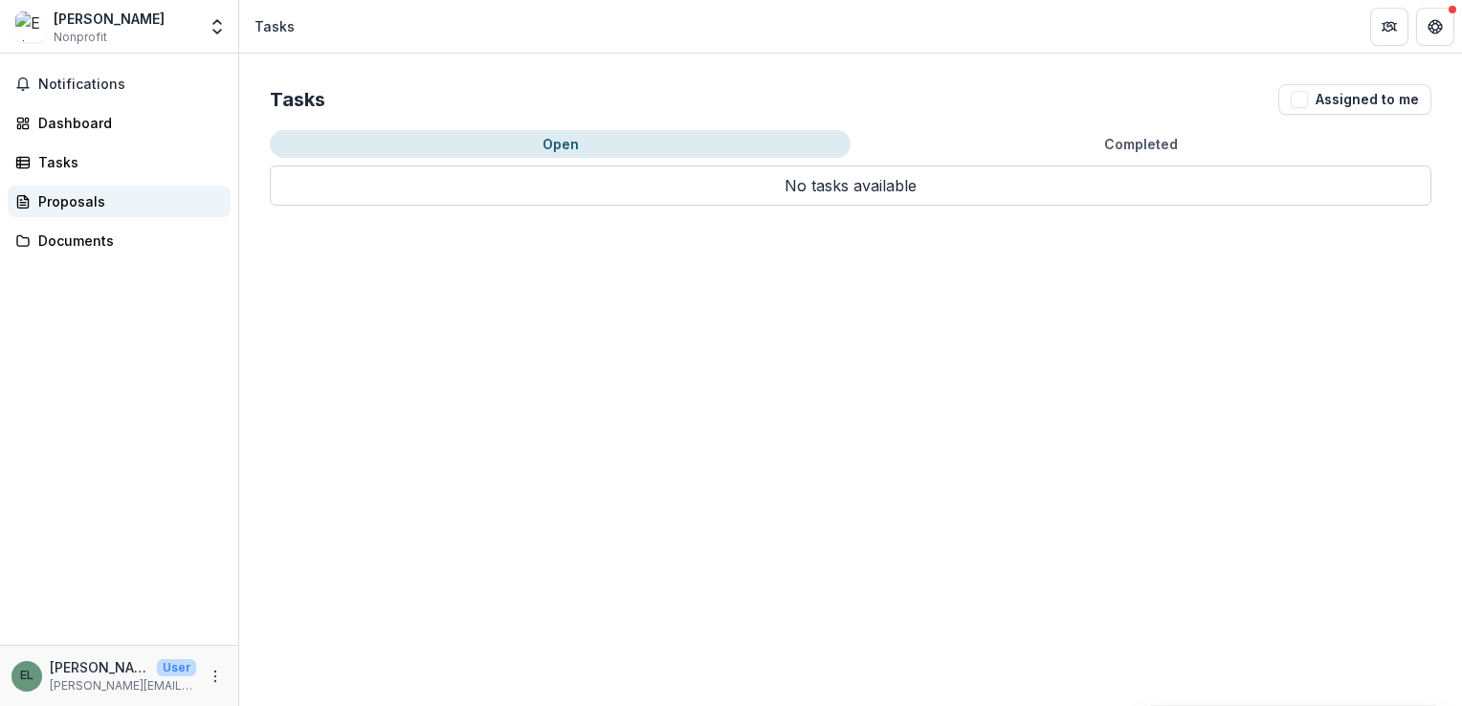
click at [68, 203] on div "Proposals" at bounding box center [126, 201] width 177 height 20
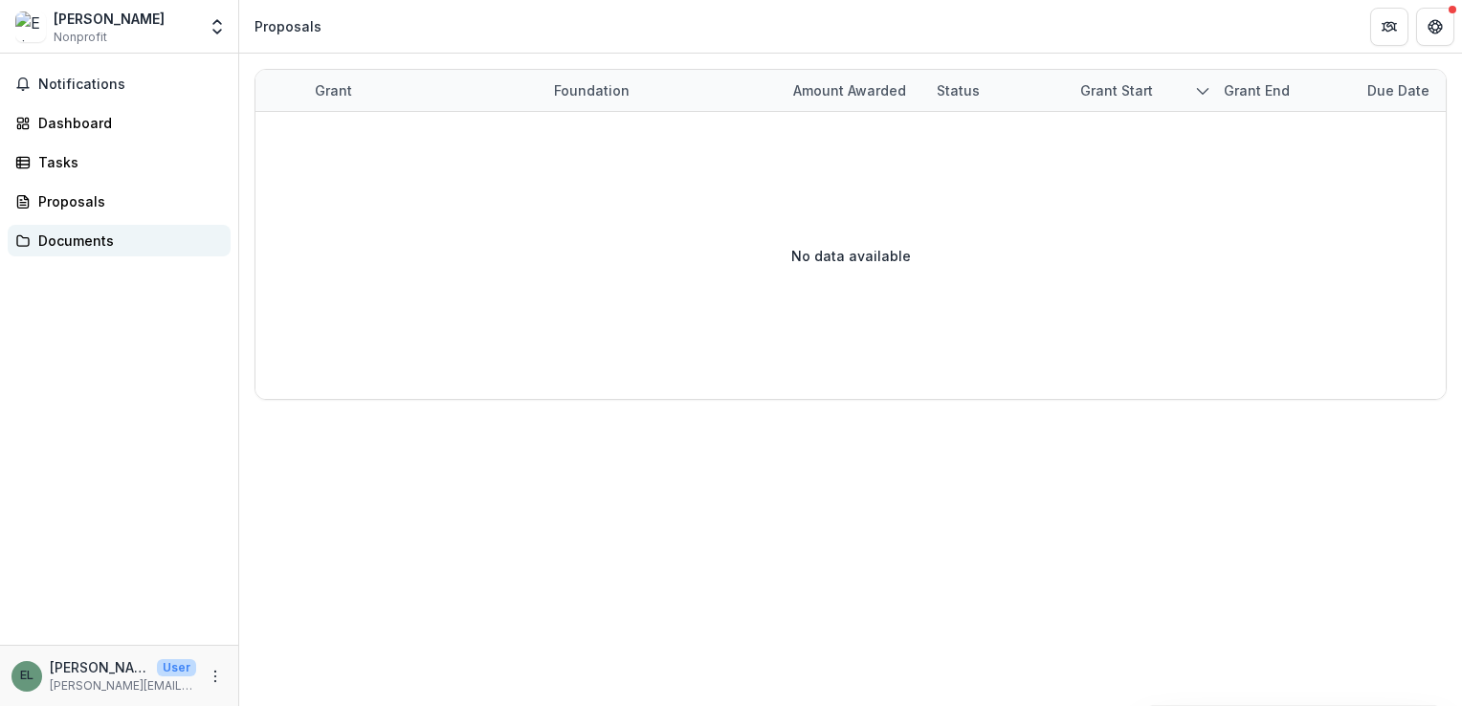
click at [79, 243] on div "Documents" at bounding box center [126, 241] width 177 height 20
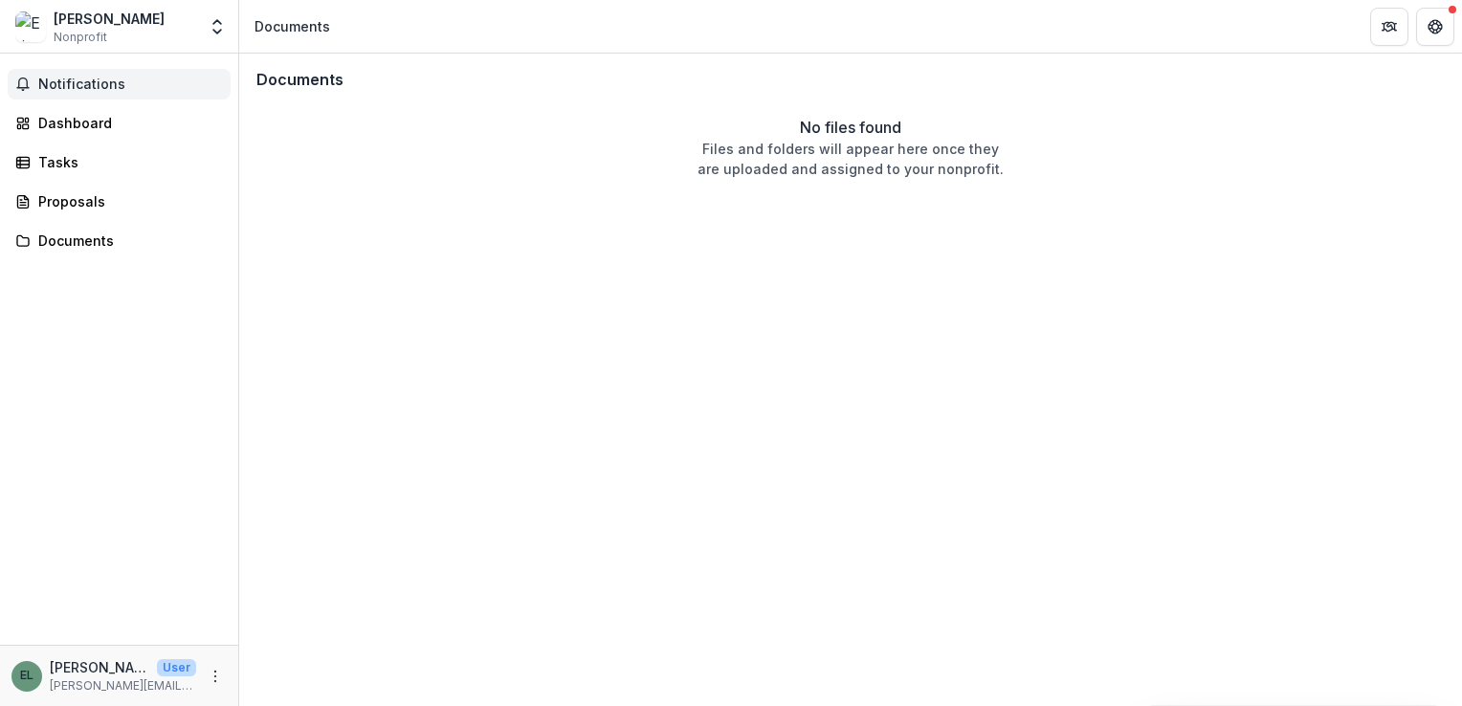
click at [103, 85] on span "Notifications" at bounding box center [130, 85] width 185 height 16
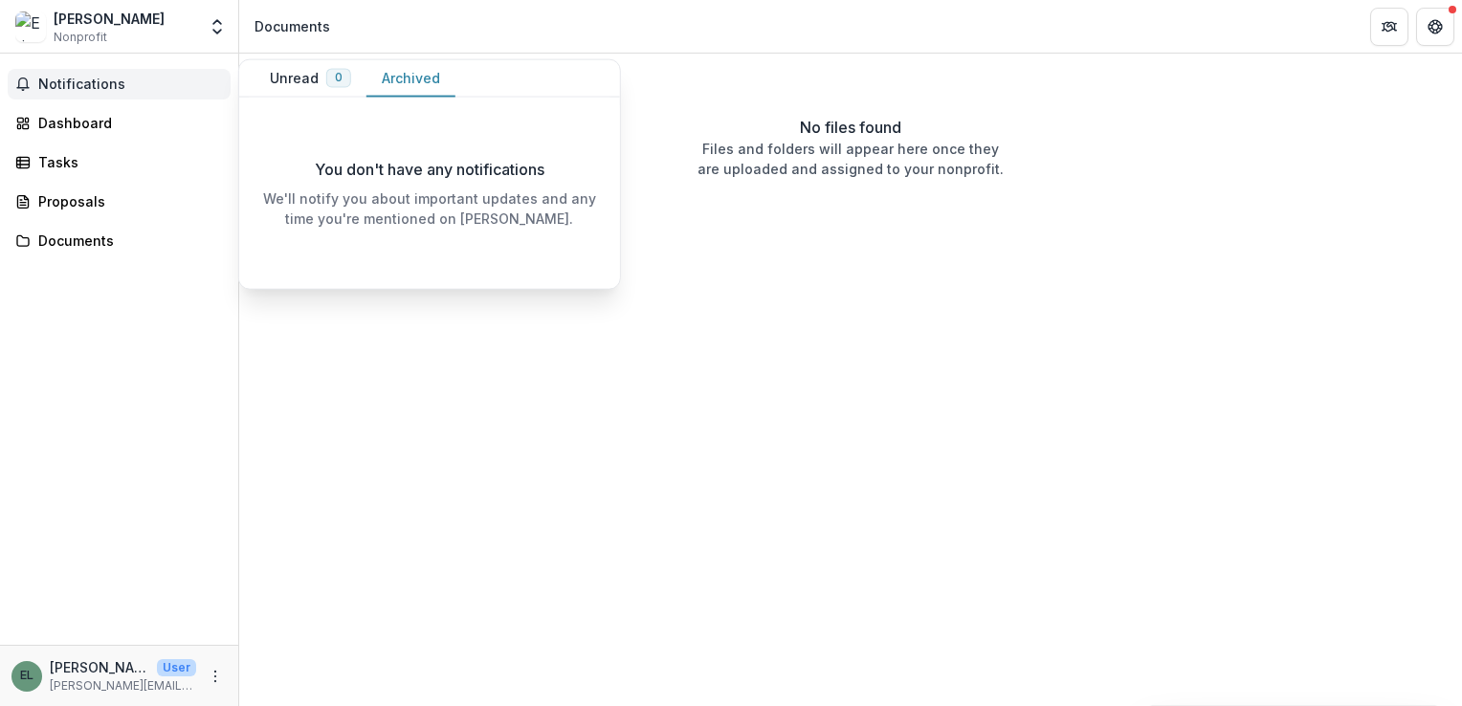
click at [423, 73] on button "Archived" at bounding box center [411, 78] width 89 height 37
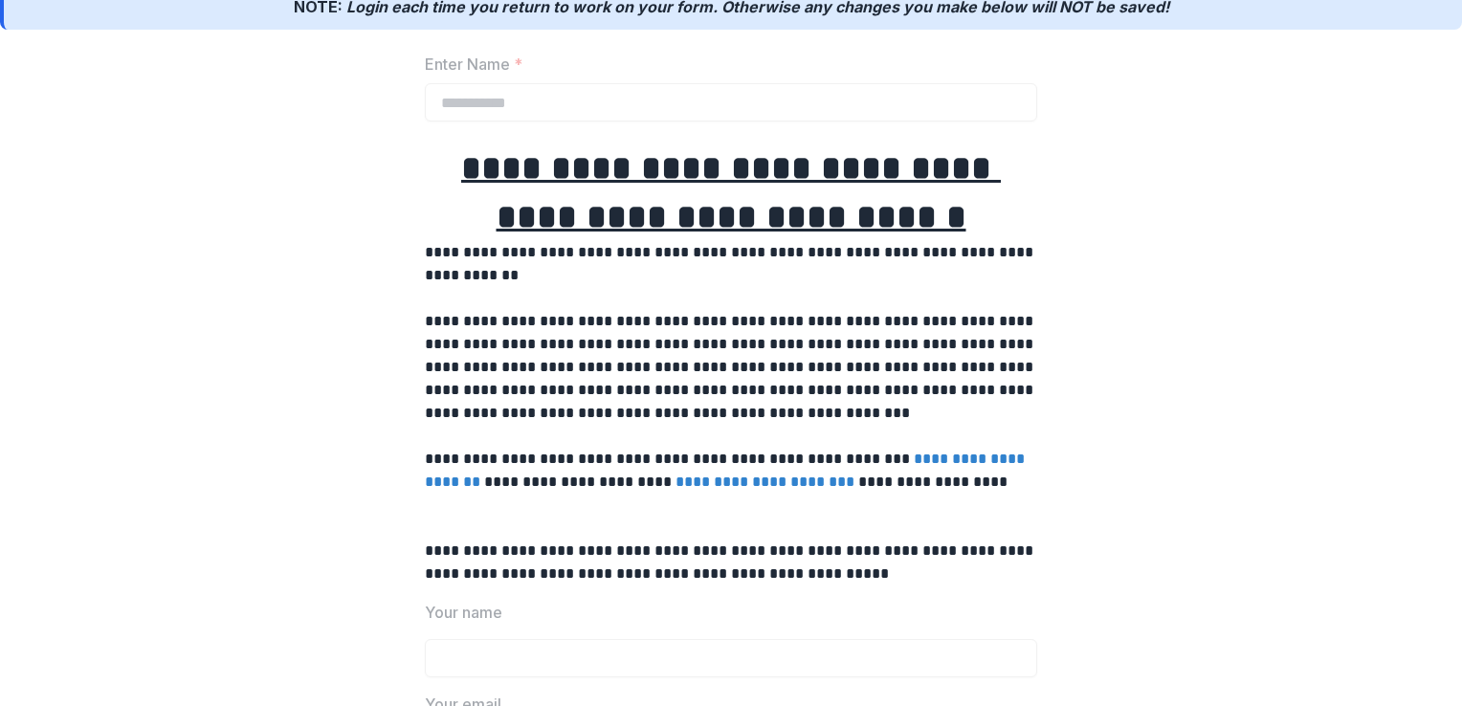
scroll to position [223, 0]
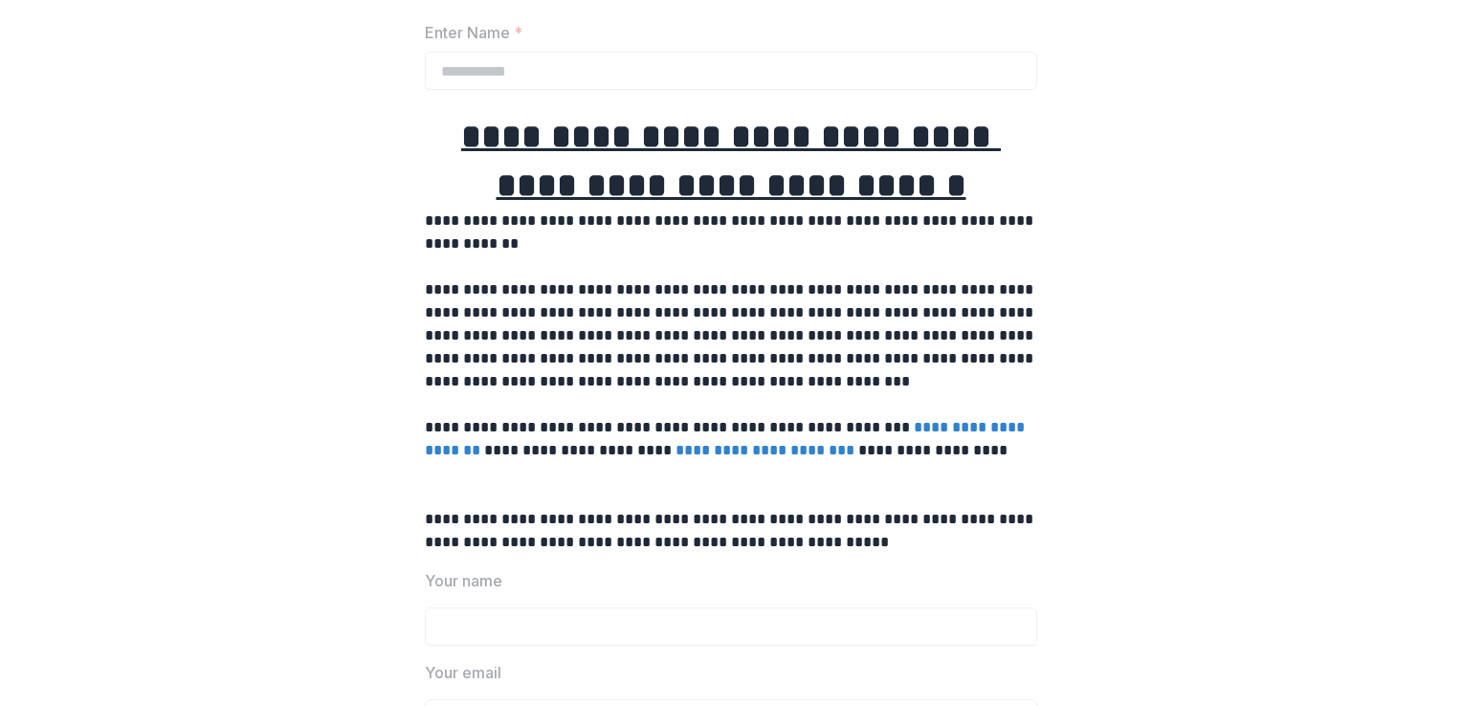
click at [566, 452] on link "**********" at bounding box center [727, 438] width 604 height 37
